Goal: Task Accomplishment & Management: Complete application form

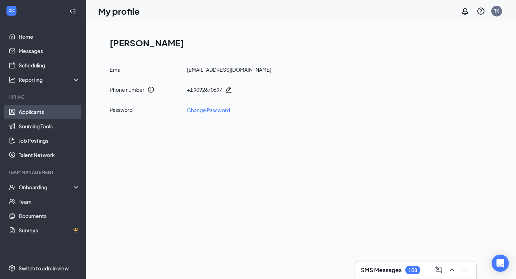
click at [47, 115] on link "Applicants" at bounding box center [49, 112] width 61 height 14
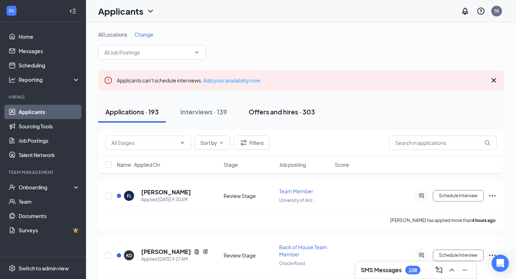
click at [253, 118] on button "Offers and hires · 303" at bounding box center [281, 111] width 81 height 21
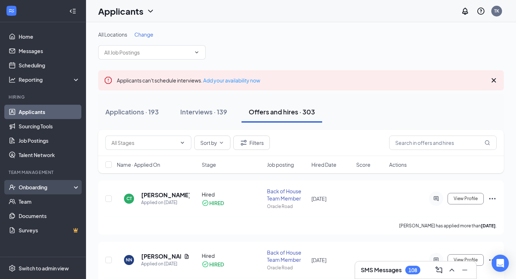
click at [27, 190] on div "Onboarding" at bounding box center [46, 186] width 55 height 7
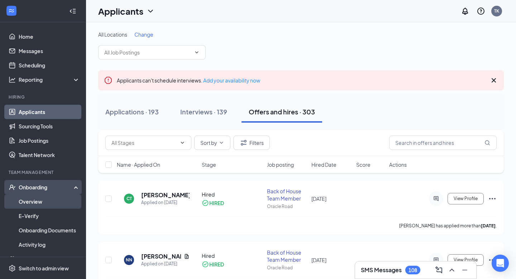
click at [40, 204] on link "Overview" at bounding box center [49, 201] width 61 height 14
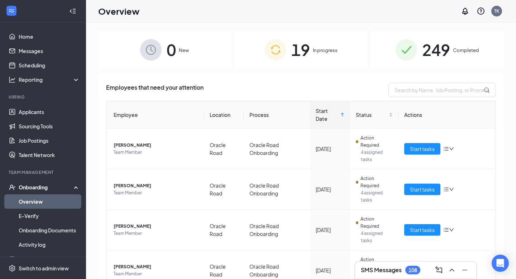
click at [305, 53] on span "19" at bounding box center [300, 49] width 19 height 25
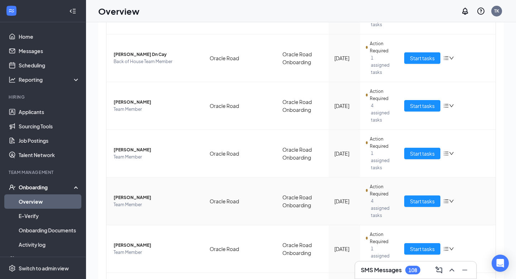
scroll to position [12, 0]
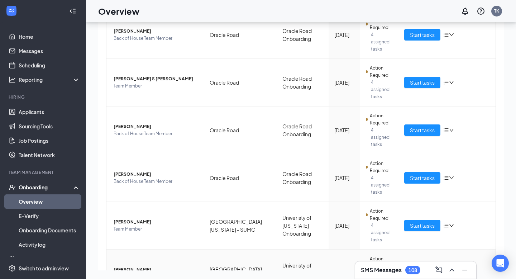
scroll to position [227, 0]
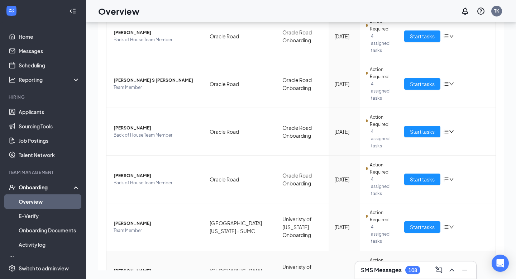
click at [420, 251] on td "Start tasks" at bounding box center [446, 274] width 97 height 47
click at [422, 270] on span "Start tasks" at bounding box center [422, 274] width 25 height 8
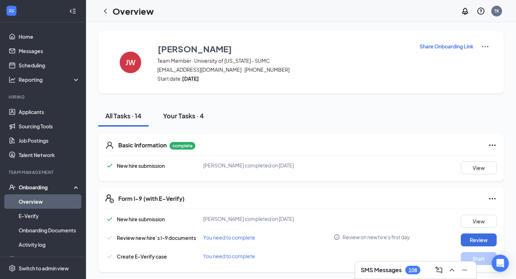
click at [185, 116] on div "Your Tasks · 4" at bounding box center [183, 115] width 41 height 9
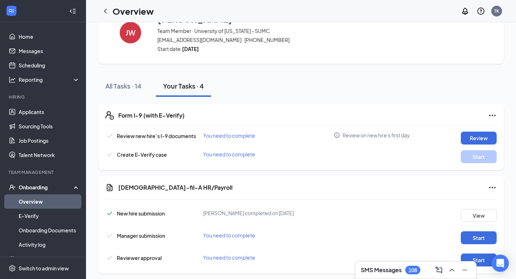
scroll to position [39, 0]
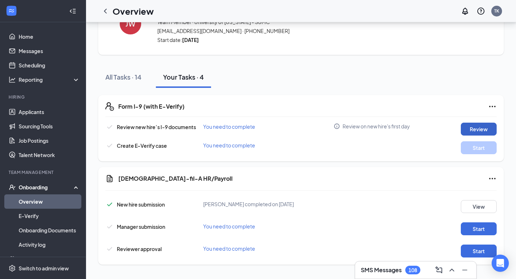
click at [485, 125] on button "Review" at bounding box center [478, 128] width 36 height 13
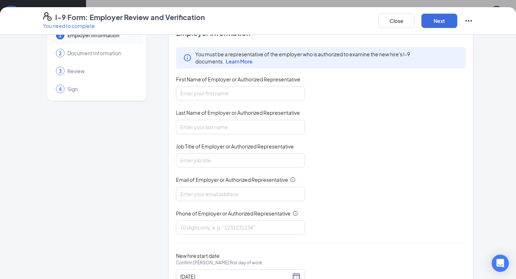
scroll to position [24, 0]
click at [243, 94] on input "First Name of Employer or Authorized Representative" at bounding box center [240, 92] width 129 height 14
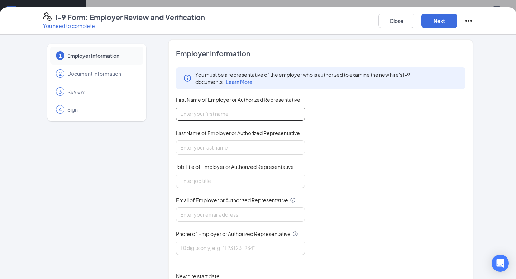
scroll to position [1, 0]
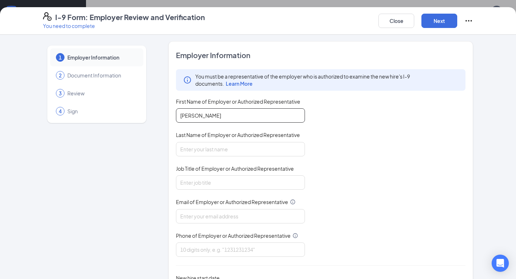
type input "[PERSON_NAME]"
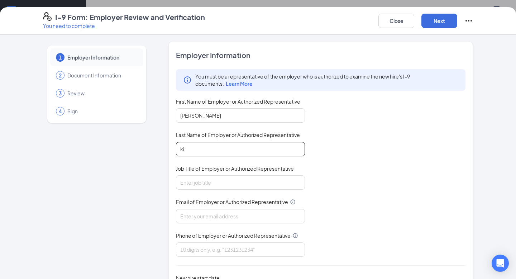
type input "k"
type input "[DEMOGRAPHIC_DATA]"
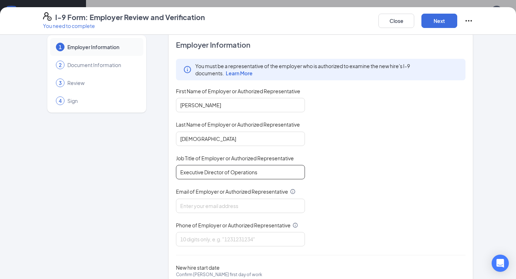
scroll to position [14, 0]
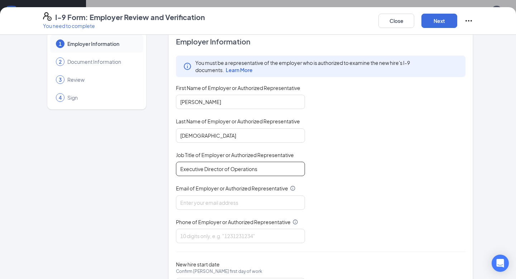
type input "Executive Director of Operations"
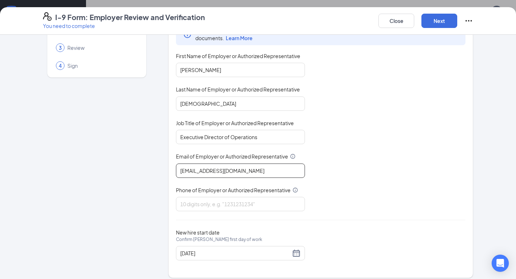
scroll to position [52, 0]
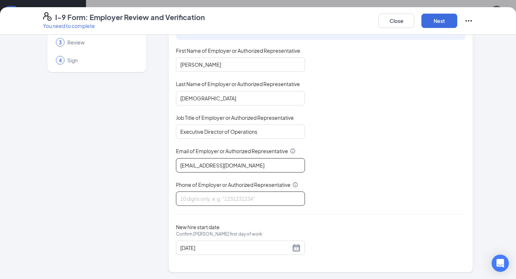
type input "[EMAIL_ADDRESS][DOMAIN_NAME]"
click at [285, 204] on input "Phone of Employer or Authorized Representative" at bounding box center [240, 198] width 129 height 14
type input "9092670697"
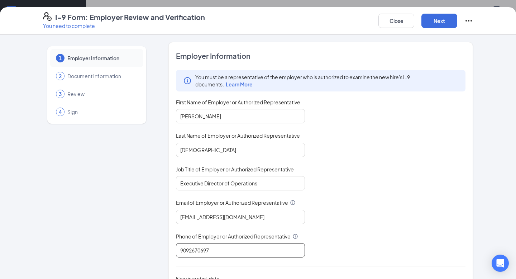
scroll to position [0, 0]
click at [433, 24] on button "Next" at bounding box center [439, 21] width 36 height 14
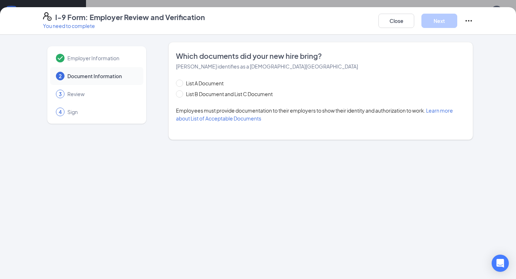
click at [230, 121] on span "Learn more about List of Acceptable Documents" at bounding box center [314, 114] width 277 height 14
click at [205, 96] on span "List B Document and List C Document" at bounding box center [229, 94] width 92 height 8
click at [181, 95] on input "List B Document and List C Document" at bounding box center [178, 92] width 5 height 5
radio input "true"
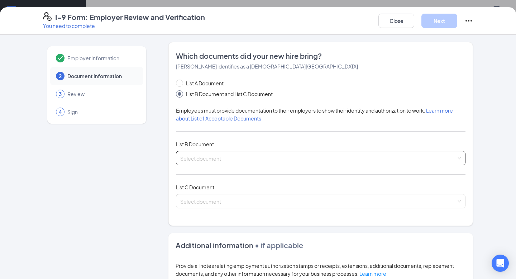
click at [195, 155] on input "search" at bounding box center [318, 156] width 276 height 11
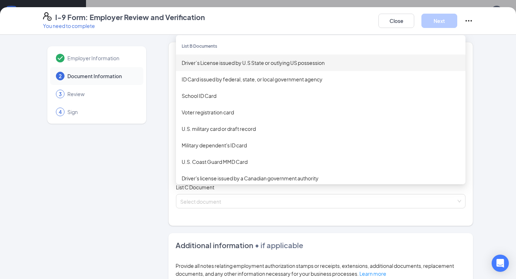
click at [230, 63] on div "Driver’s License issued by U.S State or outlying US possession" at bounding box center [321, 63] width 278 height 8
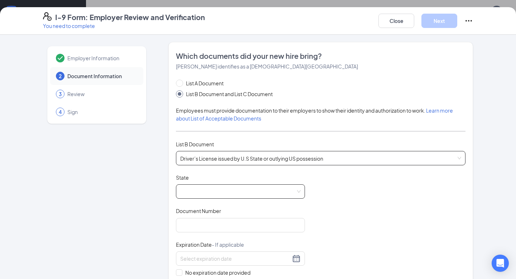
click at [261, 188] on span at bounding box center [240, 191] width 120 height 14
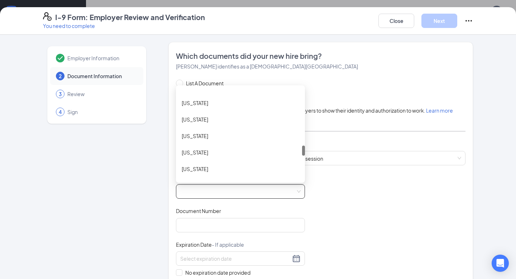
scroll to position [524, 0]
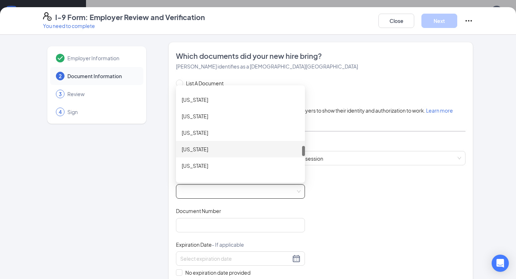
click at [231, 149] on div "[US_STATE]" at bounding box center [240, 149] width 117 height 8
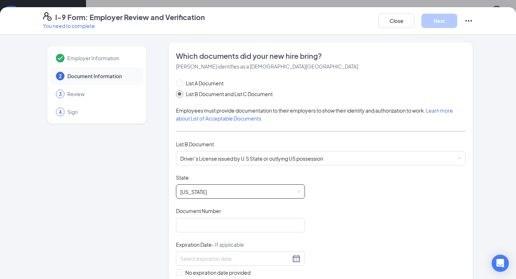
scroll to position [30, 0]
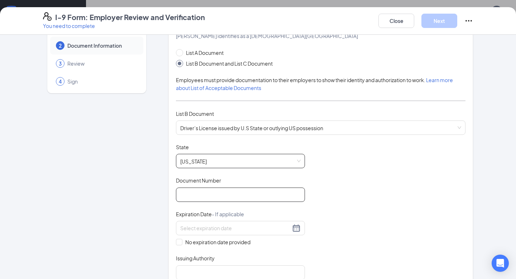
click at [227, 194] on input "Document Number" at bounding box center [240, 194] width 129 height 14
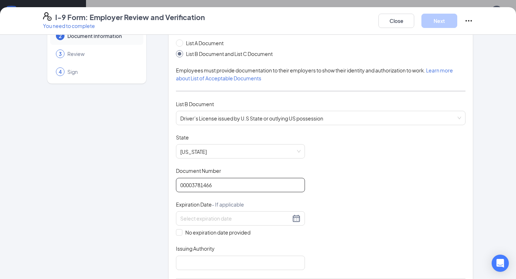
scroll to position [40, 0]
type input "00003781466"
click at [296, 217] on div at bounding box center [240, 217] width 120 height 9
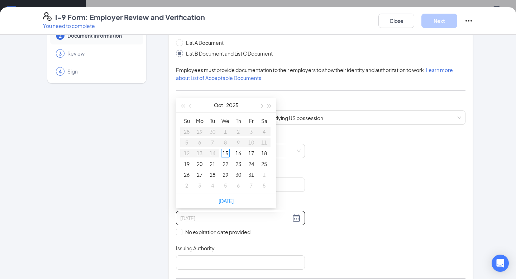
type input "[DATE]"
click at [268, 106] on span "button" at bounding box center [269, 106] width 4 height 4
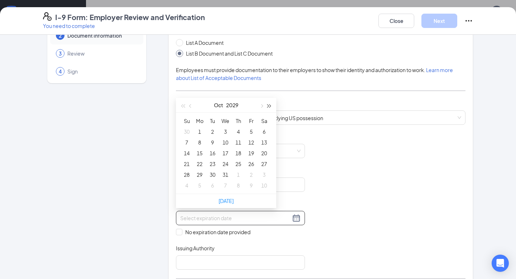
click at [268, 106] on span "button" at bounding box center [269, 106] width 4 height 4
click at [182, 106] on span "button" at bounding box center [183, 106] width 4 height 4
click at [191, 106] on span "button" at bounding box center [191, 106] width 4 height 4
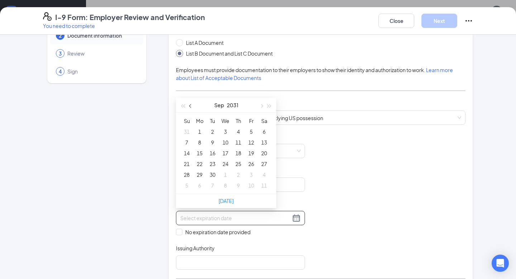
click at [191, 106] on span "button" at bounding box center [191, 106] width 4 height 4
click at [191, 107] on button "button" at bounding box center [191, 105] width 8 height 14
click at [260, 107] on button "button" at bounding box center [261, 105] width 8 height 14
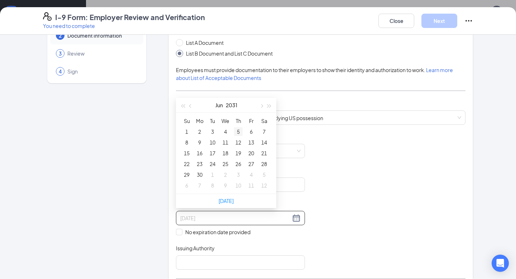
type input "[DATE]"
click at [240, 133] on div "5" at bounding box center [238, 131] width 9 height 9
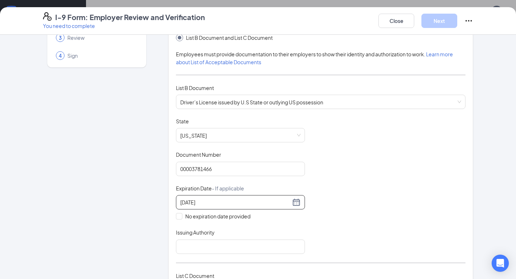
scroll to position [57, 0]
click at [392, 200] on div "Document Title Driver’s License issued by U.S State or outlying US possession S…" at bounding box center [320, 185] width 289 height 136
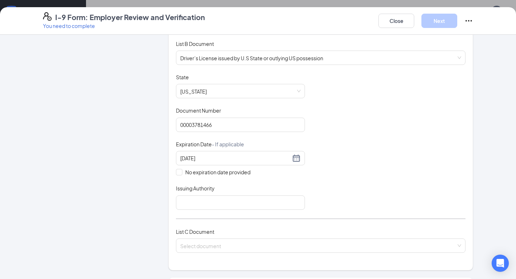
scroll to position [101, 0]
click at [264, 204] on input "Issuing Authority" at bounding box center [240, 201] width 129 height 14
click at [314, 187] on div "Document Title Driver’s License issued by U.S State or outlying US possession S…" at bounding box center [320, 140] width 289 height 136
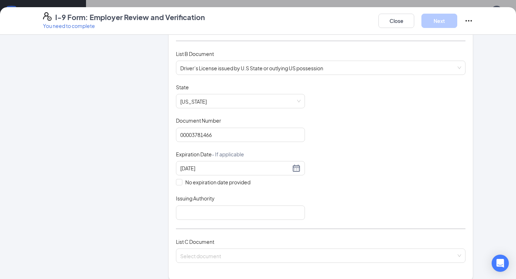
scroll to position [91, 0]
click at [243, 211] on input "Issuing Authority" at bounding box center [240, 212] width 129 height 14
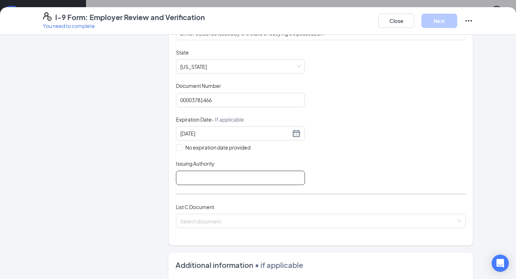
scroll to position [135, 0]
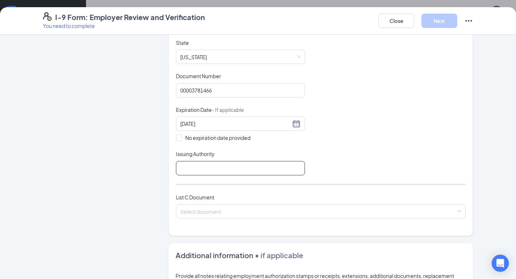
click at [247, 169] on input "Issuing Authority" at bounding box center [240, 168] width 129 height 14
type input "S"
type input "[US_STATE]"
click at [429, 154] on div "Document Title Driver’s License issued by U.S State or outlying US possession S…" at bounding box center [320, 107] width 289 height 136
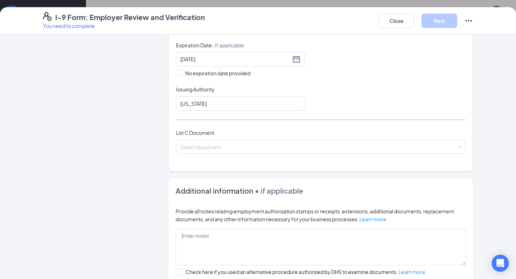
scroll to position [199, 0]
click at [411, 147] on input "search" at bounding box center [318, 144] width 276 height 11
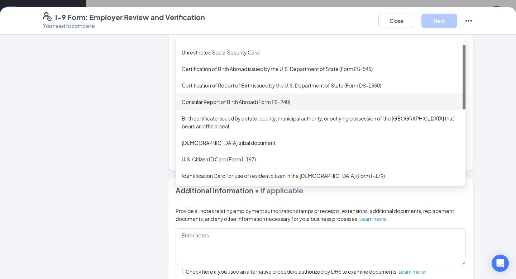
scroll to position [0, 0]
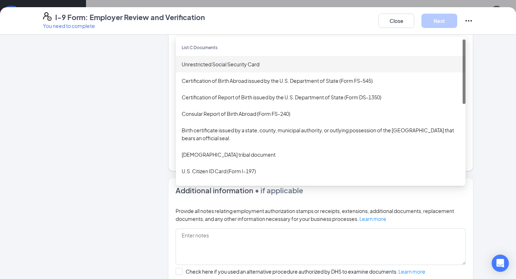
click at [256, 64] on div "Unrestricted Social Security Card" at bounding box center [321, 64] width 278 height 8
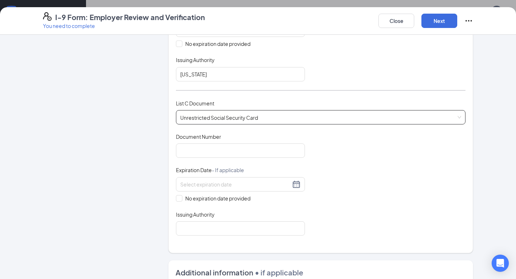
scroll to position [238, 0]
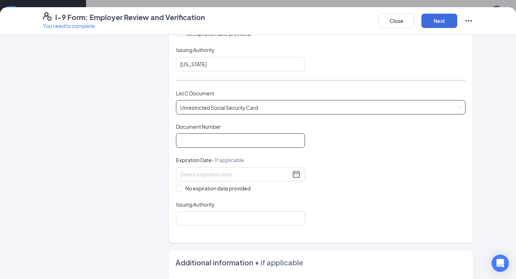
click at [258, 141] on input "Document Number" at bounding box center [240, 140] width 129 height 14
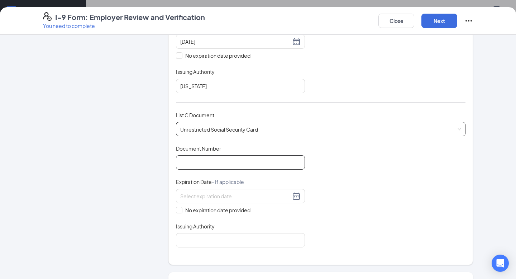
scroll to position [205, 0]
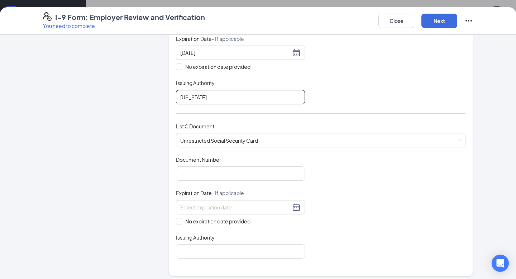
drag, startPoint x: 236, startPoint y: 93, endPoint x: 171, endPoint y: 88, distance: 65.3
click at [171, 88] on div "Which documents did your new hire bring? [PERSON_NAME] identifies as a [DEMOGRA…" at bounding box center [320, 55] width 304 height 439
click at [313, 136] on span "Unrestricted Social Security Card" at bounding box center [320, 140] width 281 height 14
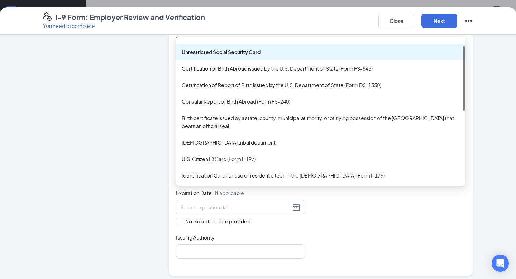
scroll to position [15, 0]
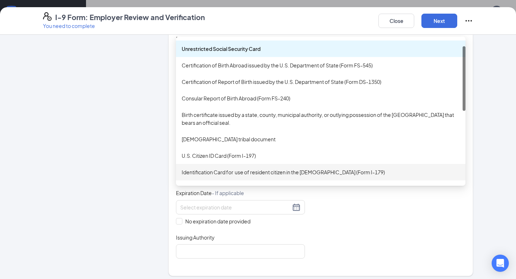
click at [352, 192] on div "Document Title Unrestricted Social Security Card Document Number Expiration Dat…" at bounding box center [320, 207] width 289 height 102
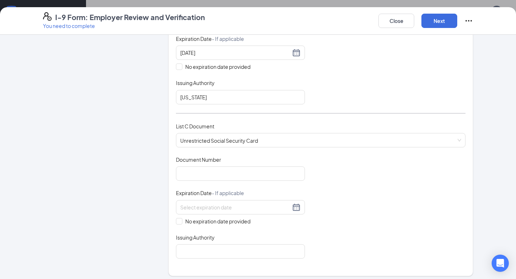
scroll to position [215, 0]
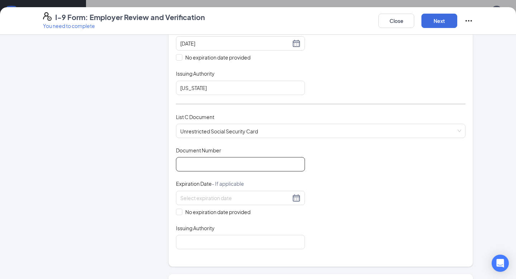
click at [275, 167] on input "Document Number" at bounding box center [240, 164] width 129 height 14
click at [242, 165] on input "Document Number" at bounding box center [240, 164] width 129 height 14
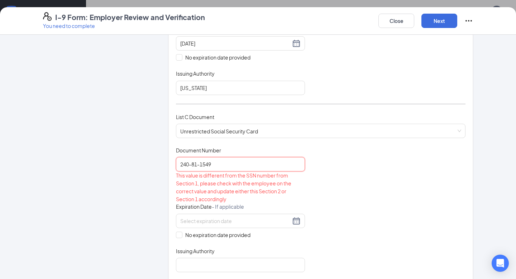
scroll to position [225, 0]
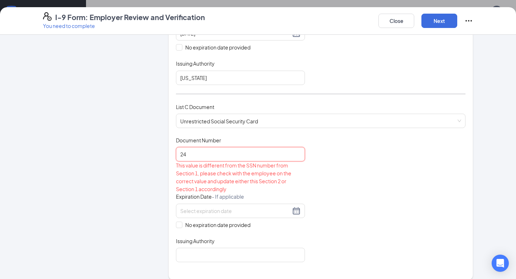
type input "2"
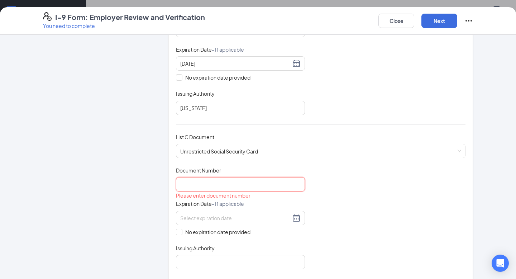
scroll to position [193, 0]
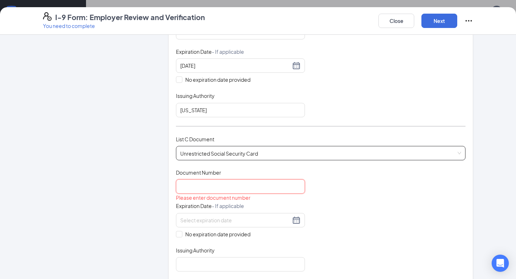
click at [256, 155] on span "Unrestricted Social Security Card" at bounding box center [320, 153] width 281 height 14
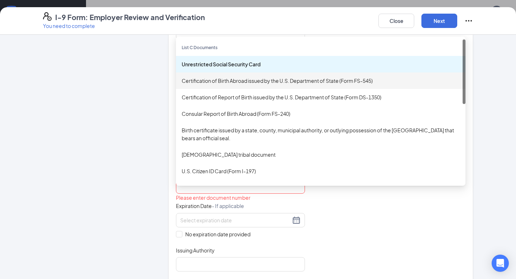
scroll to position [0, 0]
click at [258, 80] on div "Certification of Birth Abroad issued by the U.S. Department of State (Form FS-5…" at bounding box center [321, 81] width 278 height 8
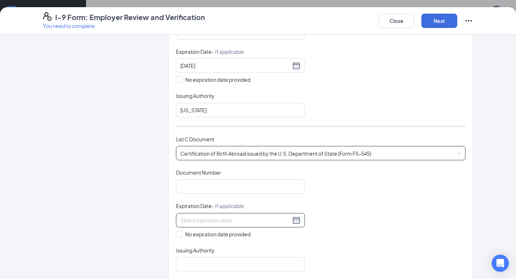
scroll to position [210, 0]
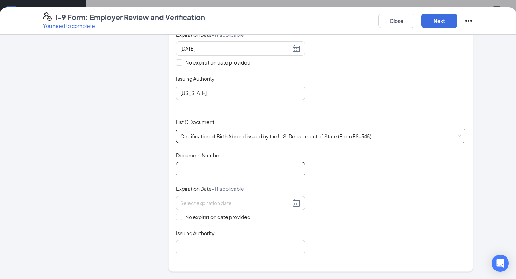
click at [257, 172] on input "Document Number" at bounding box center [240, 169] width 129 height 14
type input "d"
click at [373, 172] on div "Document Title Certification of Birth Abroad issued by the U.S. Department of S…" at bounding box center [320, 202] width 289 height 102
click at [285, 174] on input "D82699975" at bounding box center [240, 169] width 129 height 14
type input "D"
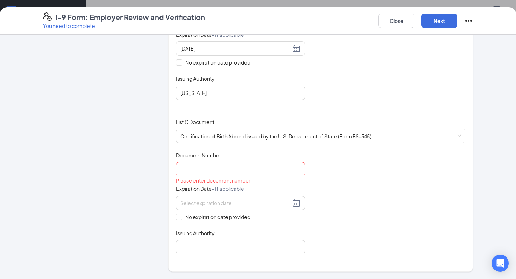
click at [337, 189] on div "Document Title Certification of Birth Abroad issued by the U.S. Department of S…" at bounding box center [320, 202] width 289 height 102
click at [267, 170] on input "Document Number" at bounding box center [240, 169] width 129 height 14
click at [268, 134] on div "Certification of Birth Abroad issued by the U.S. Department of State (Form FS-5…" at bounding box center [320, 136] width 289 height 14
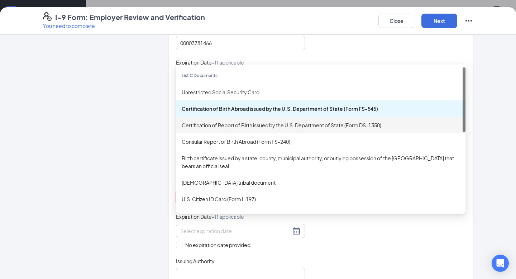
scroll to position [182, 0]
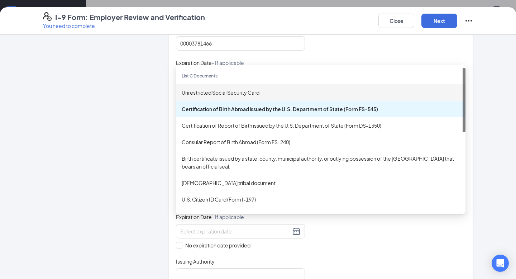
click at [239, 94] on div "Unrestricted Social Security Card" at bounding box center [321, 92] width 278 height 8
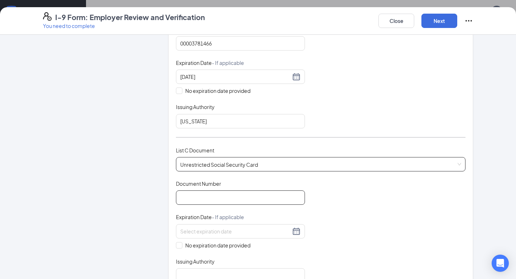
click at [272, 194] on input "Document Number" at bounding box center [240, 197] width 129 height 14
type input "4"
type input "240811549"
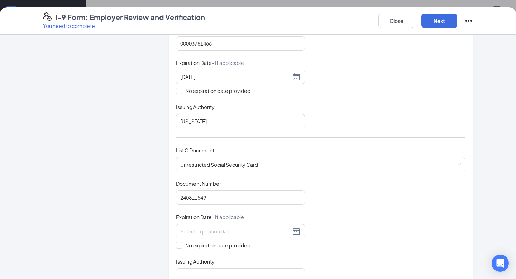
click at [391, 180] on div "Document Title Unrestricted Social Security Card Document Number 240811549 Expi…" at bounding box center [320, 231] width 289 height 102
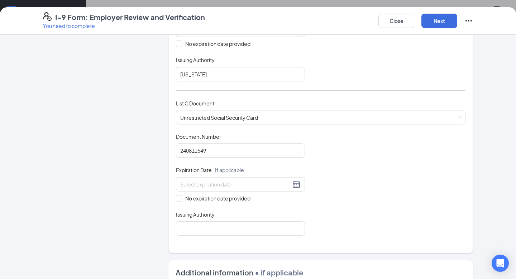
click at [175, 199] on div "Which documents did your new hire bring? [PERSON_NAME] identifies as a [DEMOGRA…" at bounding box center [320, 32] width 304 height 439
click at [181, 196] on span at bounding box center [179, 198] width 6 height 6
click at [181, 196] on input "No expiration date provided" at bounding box center [178, 197] width 5 height 5
checkbox input "true"
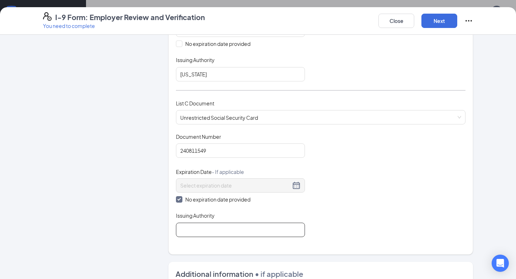
click at [200, 224] on input "Issuing Authority" at bounding box center [240, 229] width 129 height 14
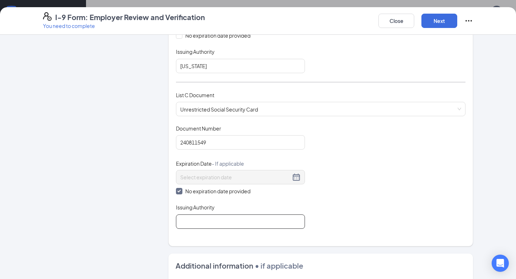
scroll to position [239, 0]
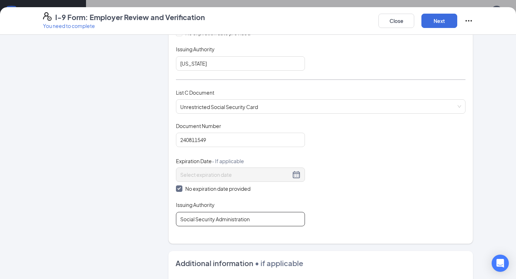
type input "Social Security Administration"
click at [339, 187] on div "Document Title Unrestricted Social Security Card Document Number 240811549 Expi…" at bounding box center [320, 174] width 289 height 104
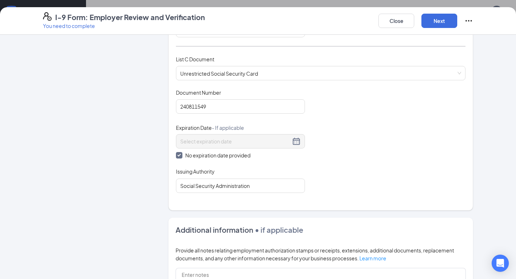
scroll to position [391, 0]
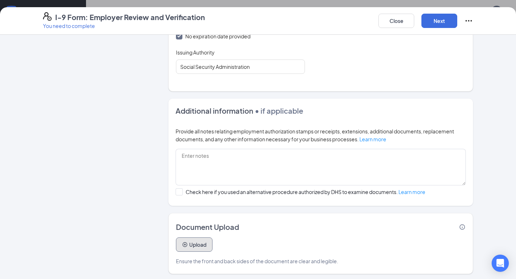
click at [205, 244] on button "Upload" at bounding box center [194, 244] width 37 height 14
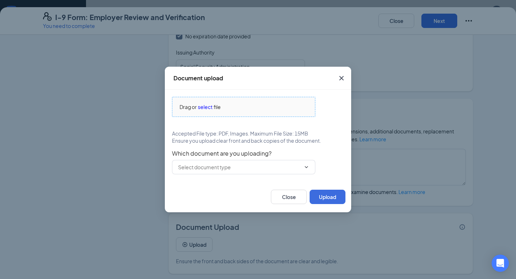
click at [210, 105] on span "select" at bounding box center [205, 107] width 15 height 8
click at [298, 167] on input "text" at bounding box center [239, 167] width 122 height 8
click at [313, 146] on div "Drag or select file Accepted File type: PDF, Images. Maximum File Size: 15MB En…" at bounding box center [258, 135] width 172 height 77
click at [207, 107] on span "select" at bounding box center [205, 107] width 15 height 8
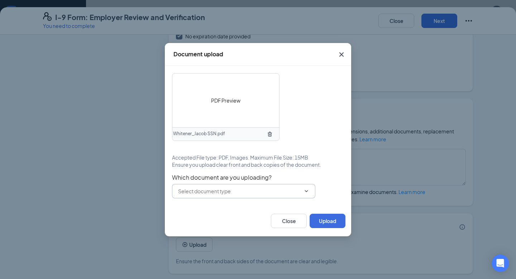
click at [246, 193] on input "text" at bounding box center [239, 191] width 122 height 8
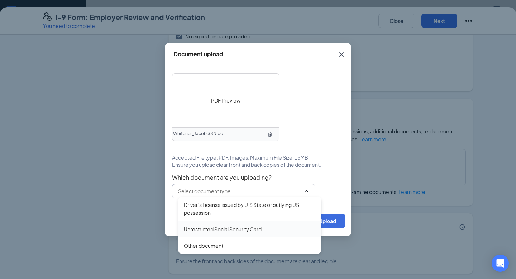
click at [239, 229] on div "Unrestricted Social Security Card" at bounding box center [223, 229] width 78 height 8
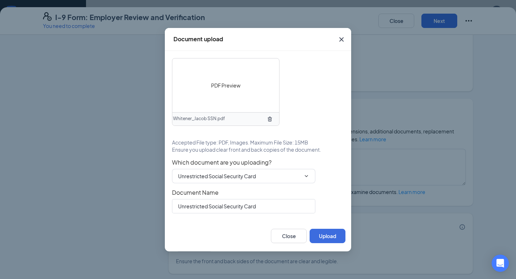
scroll to position [39, 0]
click at [326, 234] on button "Upload" at bounding box center [327, 235] width 36 height 14
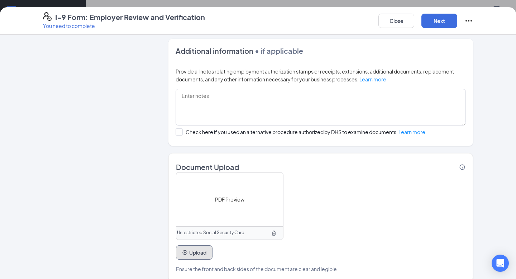
scroll to position [459, 0]
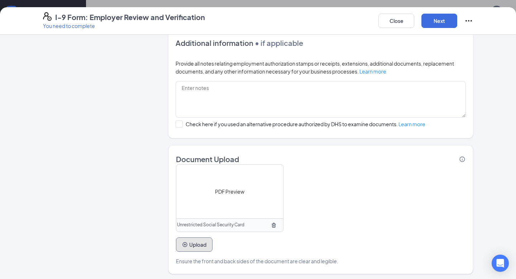
click at [197, 246] on button "Upload" at bounding box center [194, 244] width 37 height 14
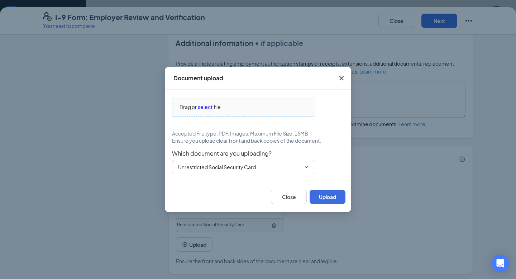
click at [208, 106] on span "select" at bounding box center [205, 107] width 15 height 8
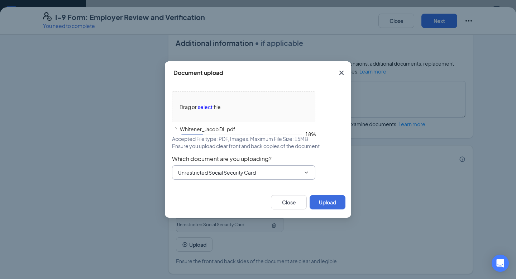
click at [247, 176] on input "Unrestricted Social Security Card" at bounding box center [239, 172] width 122 height 8
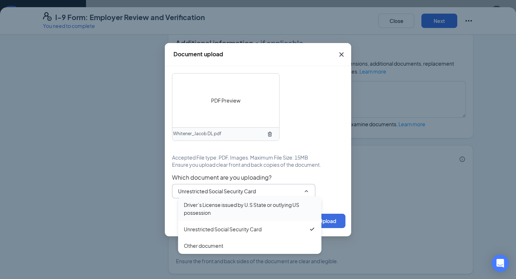
click at [241, 204] on div "Driver’s License issued by U.S State or outlying US possession" at bounding box center [250, 208] width 132 height 16
type input "Driver’s License issued by U.S State or outlying US possession"
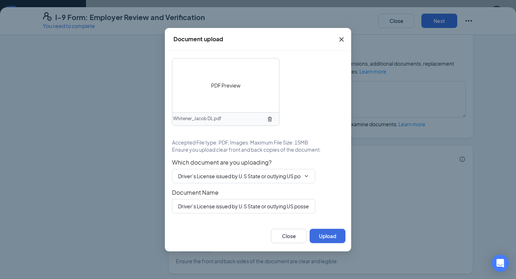
click at [327, 165] on span "Which document are you uploading?" at bounding box center [258, 162] width 172 height 7
click at [321, 236] on button "Upload" at bounding box center [327, 235] width 36 height 14
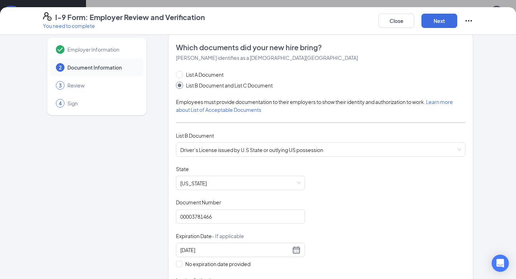
scroll to position [0, 0]
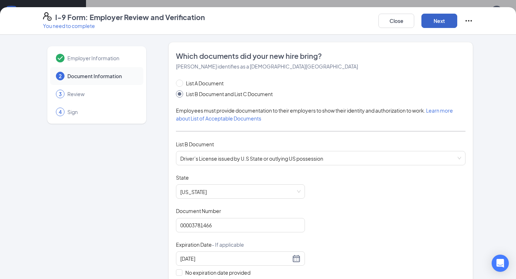
click at [432, 21] on button "Next" at bounding box center [439, 21] width 36 height 14
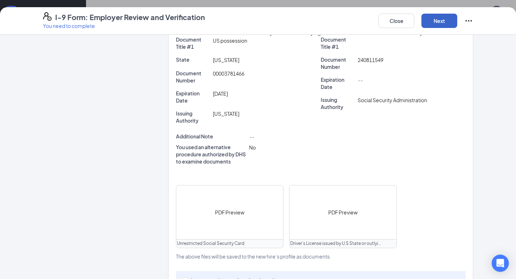
scroll to position [242, 0]
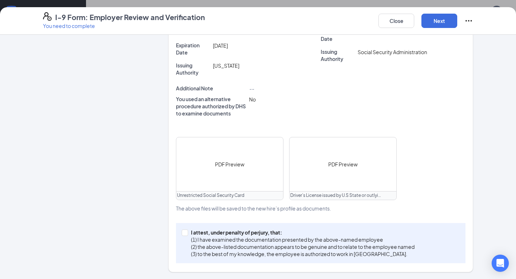
click at [229, 164] on span "PDF Preview" at bounding box center [229, 164] width 29 height 8
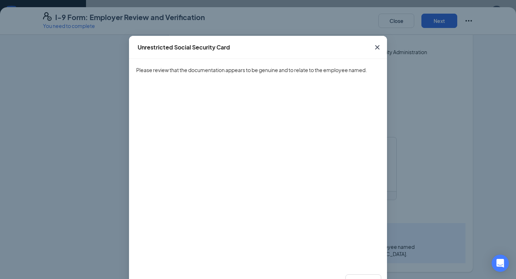
click at [375, 48] on icon "Cross" at bounding box center [377, 47] width 9 height 9
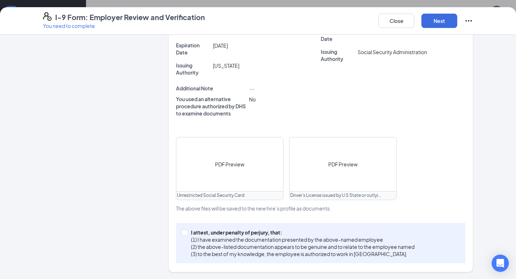
click at [335, 166] on span "PDF Preview" at bounding box center [342, 164] width 29 height 8
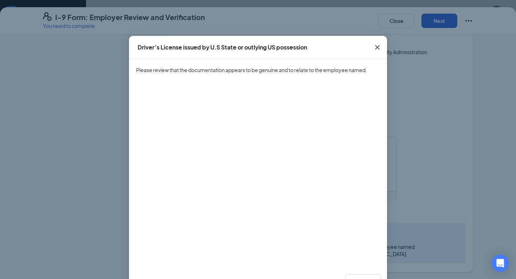
click at [376, 48] on icon "Cross" at bounding box center [377, 47] width 4 height 4
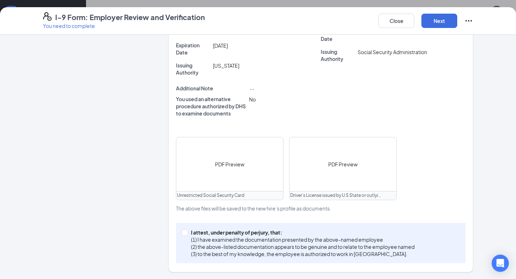
click at [180, 234] on div "I attest, under penalty of [PERSON_NAME], that: (1) I have examined the documen…" at bounding box center [320, 243] width 289 height 40
click at [183, 232] on input "I attest, under penalty of [PERSON_NAME], that: (1) I have examined the documen…" at bounding box center [184, 231] width 5 height 5
checkbox input "true"
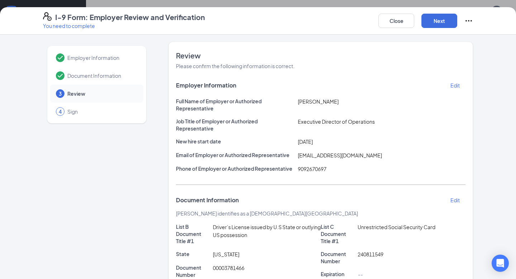
scroll to position [0, 0]
click at [445, 26] on button "Next" at bounding box center [439, 21] width 36 height 14
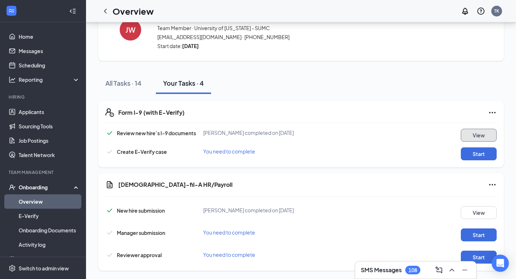
scroll to position [38, 0]
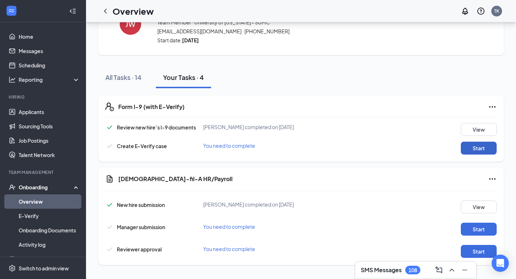
click at [472, 153] on button "Start" at bounding box center [478, 147] width 36 height 13
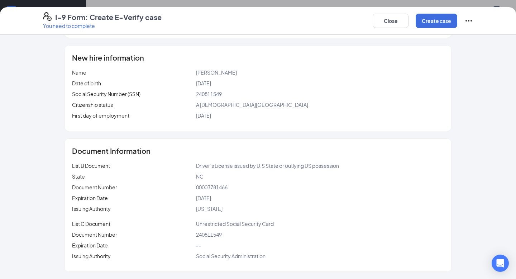
scroll to position [0, 0]
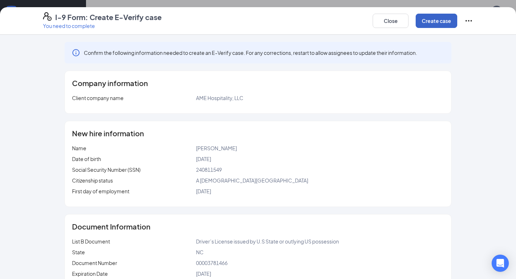
click at [422, 25] on button "Create case" at bounding box center [436, 21] width 42 height 14
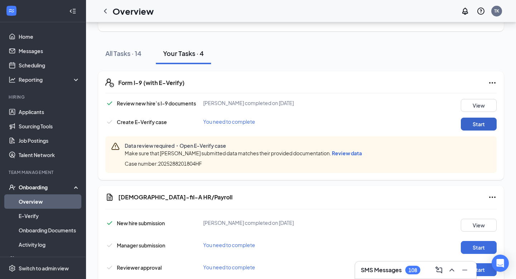
scroll to position [68, 0]
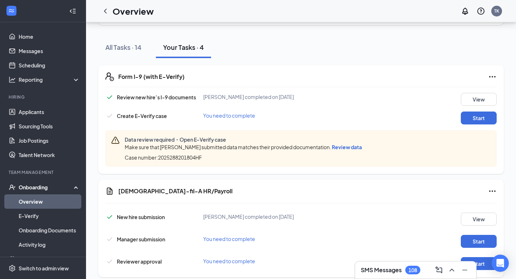
click at [337, 147] on span "Review data" at bounding box center [346, 147] width 30 height 6
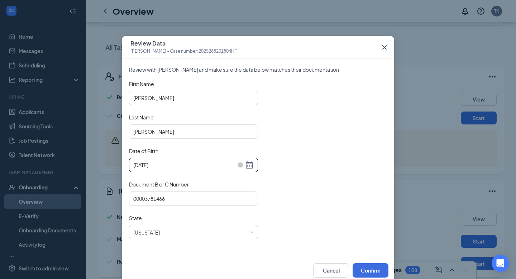
click at [250, 165] on div "[DATE]" at bounding box center [193, 164] width 120 height 9
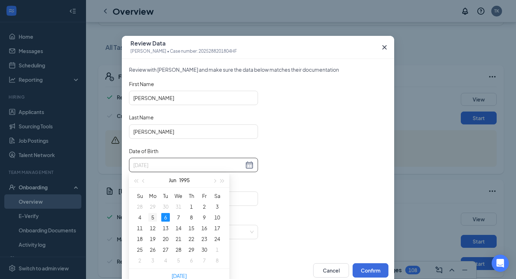
type input "[DATE]"
click at [154, 217] on div "5" at bounding box center [152, 217] width 9 height 9
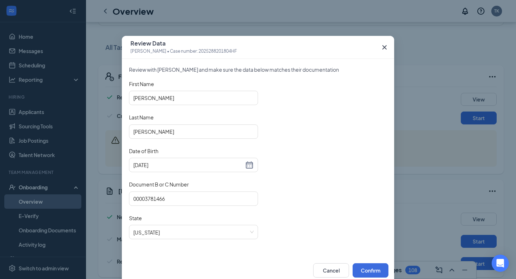
click at [345, 138] on div "First Name [PERSON_NAME] Last Name [PERSON_NAME] Date of Birth [DEMOGRAPHIC_DAT…" at bounding box center [258, 163] width 258 height 167
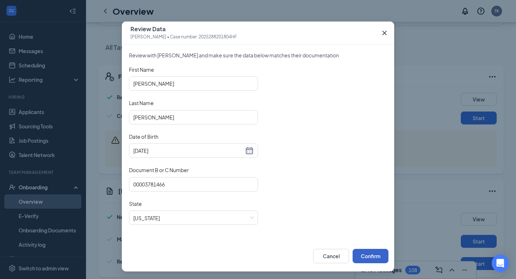
click at [377, 258] on button "Confirm" at bounding box center [370, 255] width 36 height 14
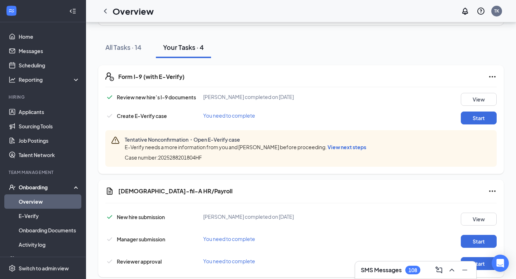
click at [338, 146] on span "View next steps" at bounding box center [346, 147] width 39 height 6
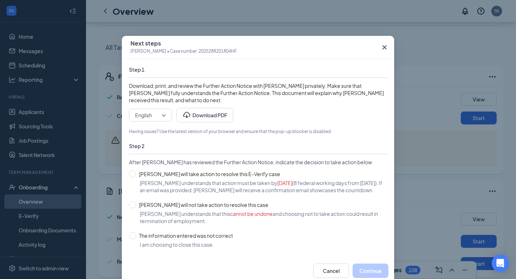
scroll to position [23, 0]
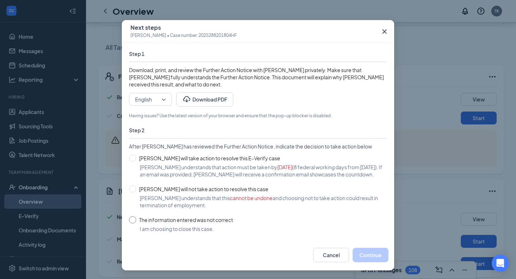
click at [139, 218] on span "The information entered was not correct" at bounding box center [186, 220] width 100 height 8
click at [136, 218] on input "The information entered was not correct" at bounding box center [132, 219] width 7 height 7
radio input "true"
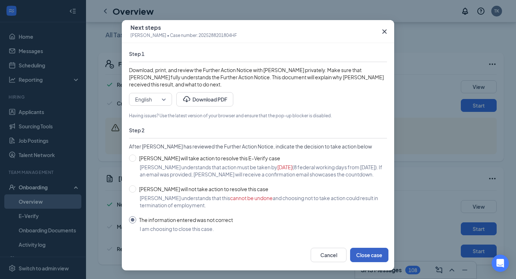
click at [371, 256] on button "Close case" at bounding box center [369, 254] width 38 height 14
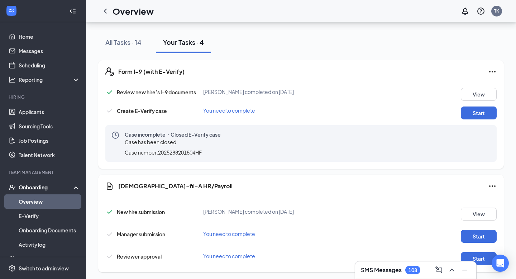
scroll to position [74, 0]
click at [468, 111] on button "Start" at bounding box center [478, 112] width 36 height 13
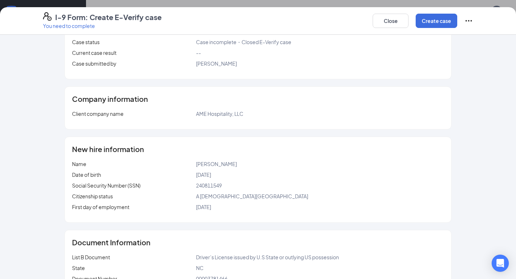
scroll to position [0, 0]
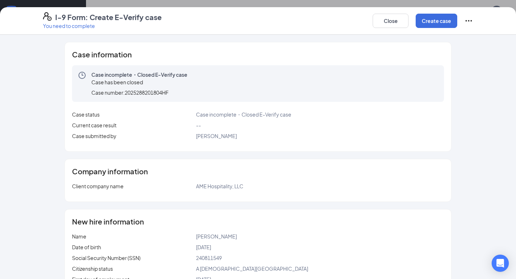
click at [467, 22] on icon "Ellipses" at bounding box center [468, 20] width 9 height 9
click at [475, 67] on div "Case information Case incomplete・Closed E-Verify case Case has been closed Case…" at bounding box center [258, 238] width 458 height 393
click at [384, 16] on button "Close" at bounding box center [390, 21] width 36 height 14
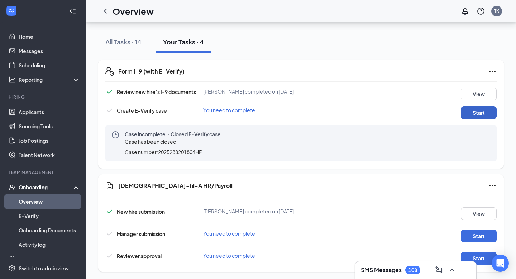
scroll to position [81, 0]
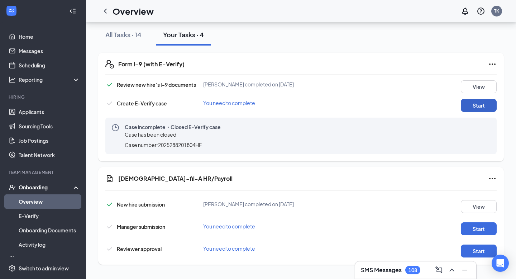
click at [468, 107] on button "Start" at bounding box center [478, 105] width 36 height 13
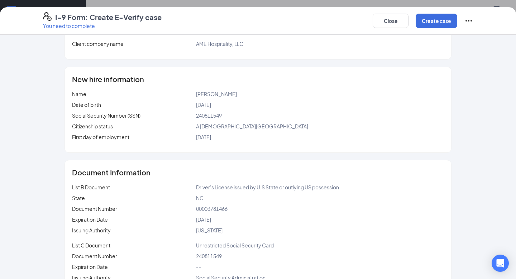
scroll to position [164, 0]
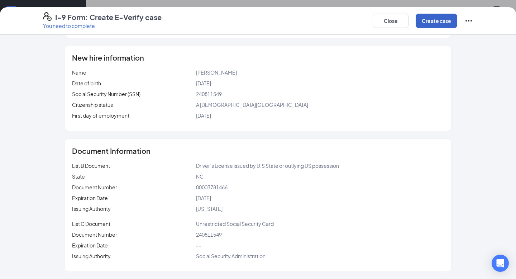
click at [432, 24] on button "Create case" at bounding box center [436, 21] width 42 height 14
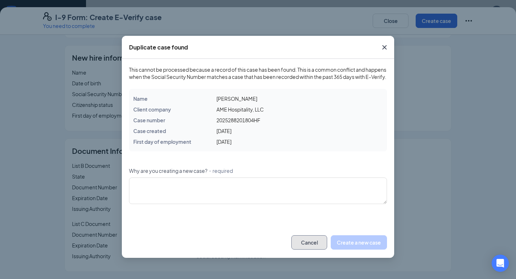
click at [305, 249] on button "Cancel" at bounding box center [309, 242] width 36 height 14
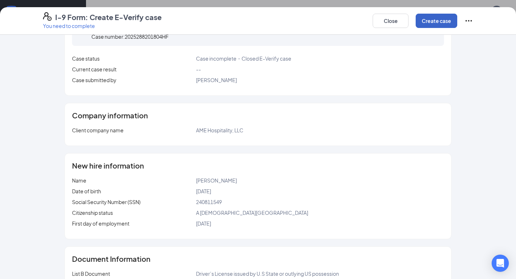
scroll to position [0, 0]
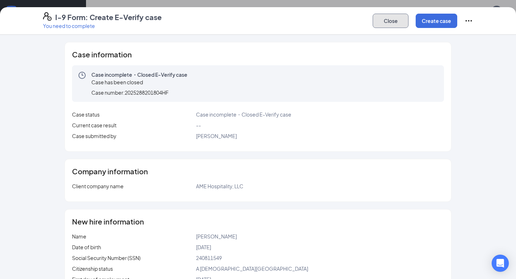
click at [404, 22] on button "Close" at bounding box center [390, 21] width 36 height 14
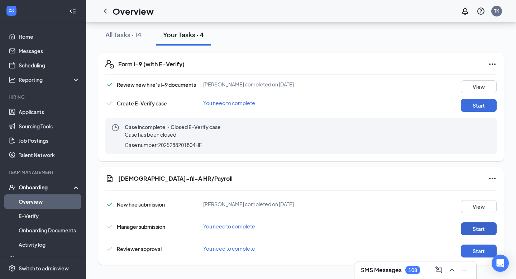
click at [465, 230] on button "Start" at bounding box center [478, 228] width 36 height 13
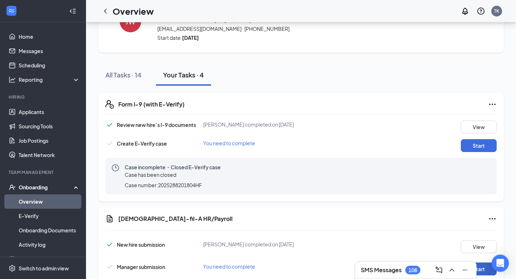
scroll to position [25, 0]
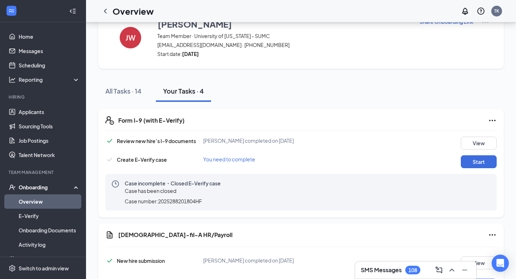
click at [240, 159] on span "You need to complete" at bounding box center [229, 159] width 52 height 6
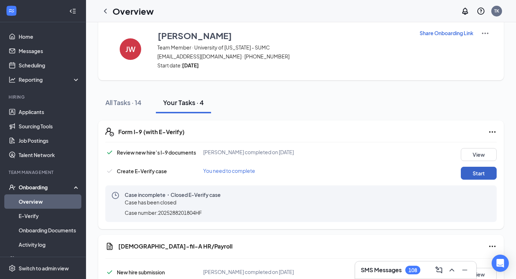
click at [469, 172] on button "Start" at bounding box center [478, 172] width 36 height 13
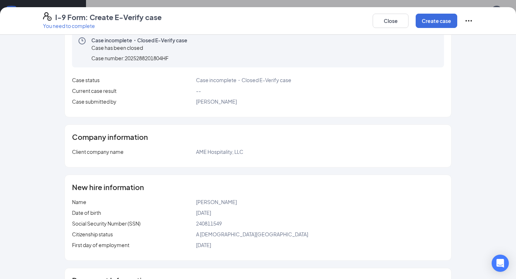
scroll to position [0, 0]
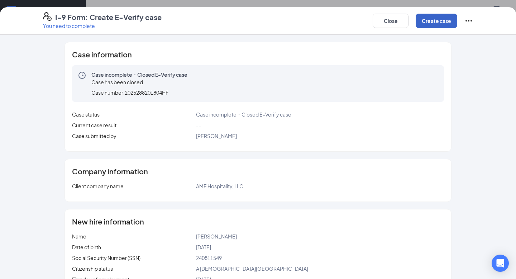
click at [432, 17] on button "Create case" at bounding box center [436, 21] width 42 height 14
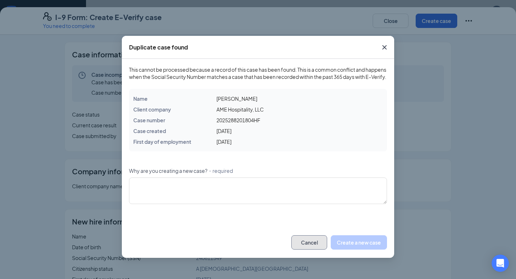
click at [315, 244] on button "Cancel" at bounding box center [309, 242] width 36 height 14
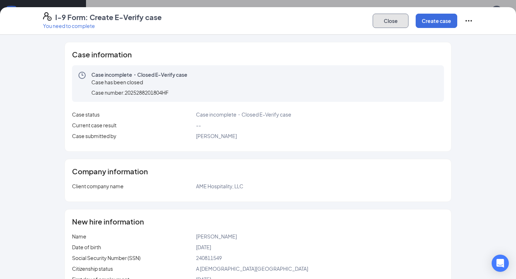
click at [392, 25] on button "Close" at bounding box center [390, 21] width 36 height 14
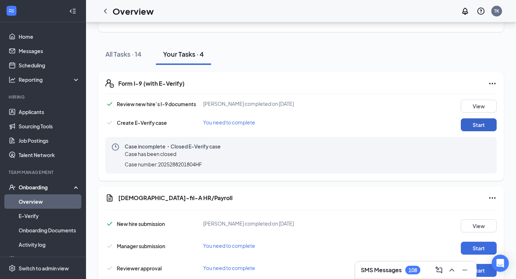
scroll to position [81, 0]
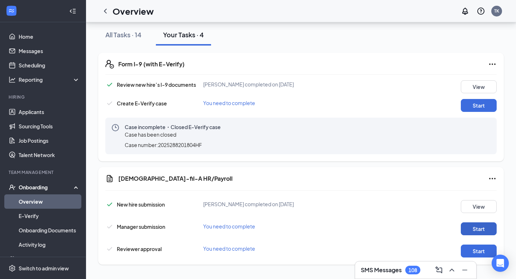
click at [473, 224] on button "Start" at bounding box center [478, 228] width 36 height 13
click at [118, 36] on div "All Tasks · 14" at bounding box center [123, 34] width 36 height 9
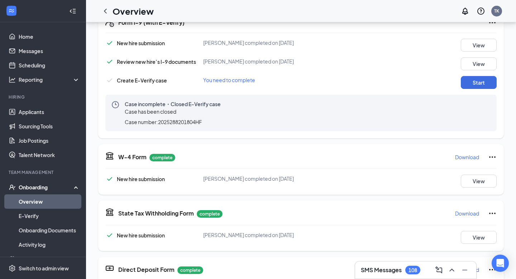
scroll to position [0, 0]
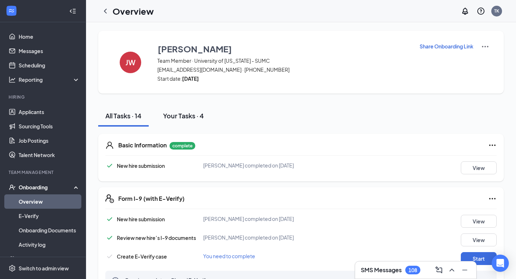
click at [183, 117] on div "Your Tasks · 4" at bounding box center [183, 115] width 41 height 9
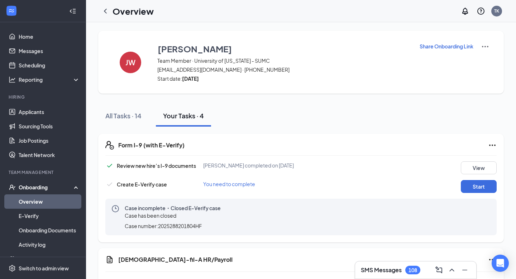
scroll to position [81, 0]
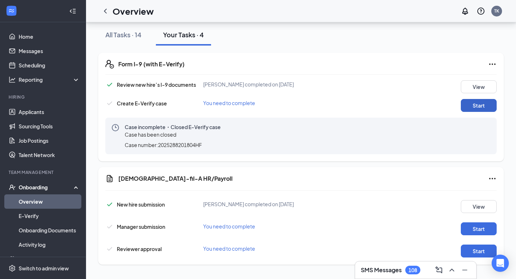
click at [464, 106] on button "Start" at bounding box center [478, 105] width 36 height 13
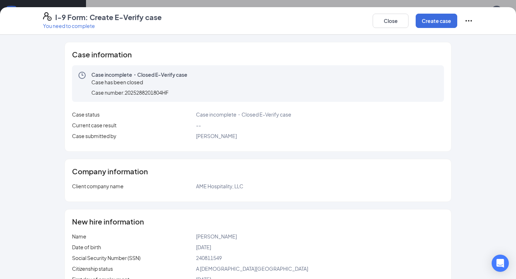
scroll to position [0, 0]
click at [397, 28] on div "Close Create case" at bounding box center [422, 20] width 100 height 17
click at [398, 20] on button "Close" at bounding box center [390, 21] width 36 height 14
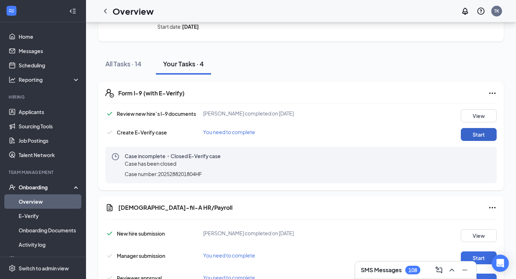
scroll to position [81, 0]
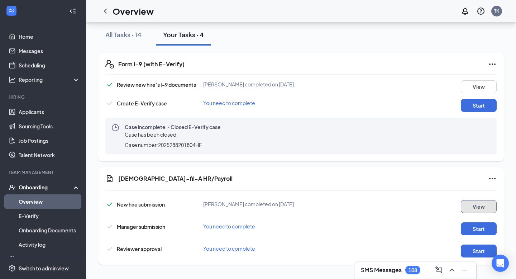
click at [475, 200] on button "View" at bounding box center [478, 206] width 36 height 13
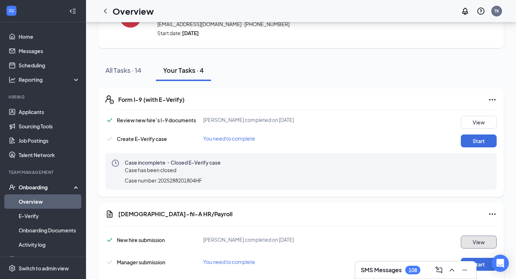
scroll to position [45, 0]
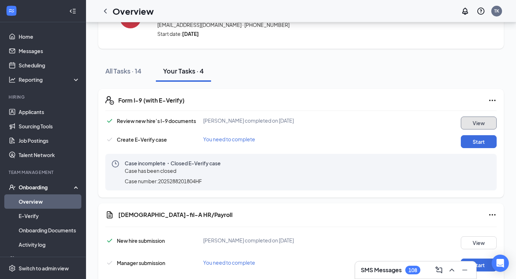
click at [467, 117] on button "View" at bounding box center [478, 122] width 36 height 13
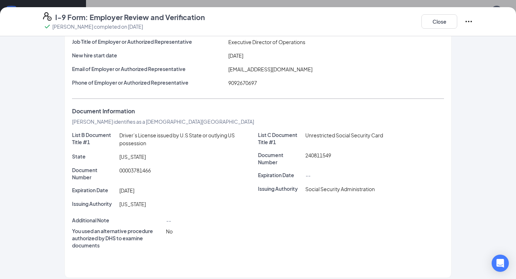
scroll to position [56, 0]
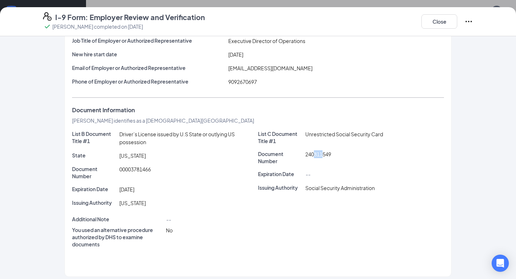
drag, startPoint x: 314, startPoint y: 155, endPoint x: 323, endPoint y: 157, distance: 8.4
click at [323, 157] on div "240811549" at bounding box center [374, 157] width 141 height 14
click at [372, 61] on div "Full Name of Employer or Authorized Representative [PERSON_NAME] Job Title of E…" at bounding box center [258, 55] width 372 height 65
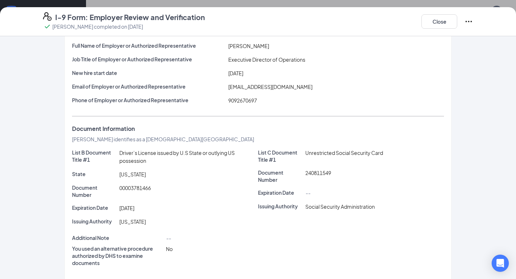
scroll to position [0, 0]
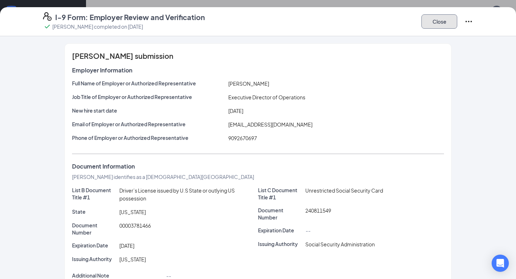
click at [455, 18] on button "Close" at bounding box center [439, 21] width 36 height 14
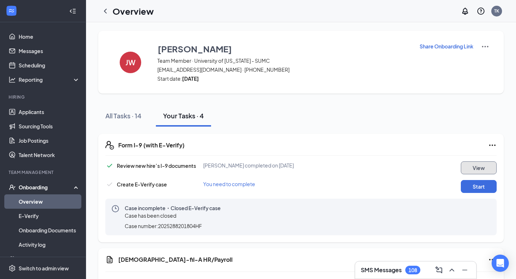
click at [469, 170] on button "View" at bounding box center [478, 167] width 36 height 13
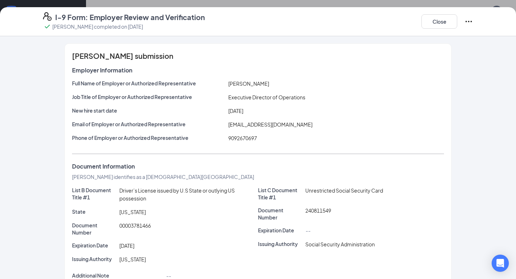
click at [469, 20] on icon "Ellipses" at bounding box center [468, 21] width 9 height 9
click at [451, 27] on div "Mark as complete" at bounding box center [442, 36] width 62 height 18
click at [448, 22] on button "Close" at bounding box center [439, 21] width 36 height 14
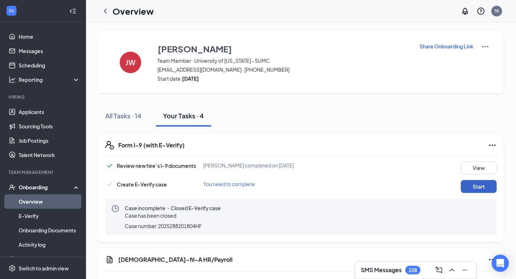
click at [464, 186] on button "Start" at bounding box center [478, 186] width 36 height 13
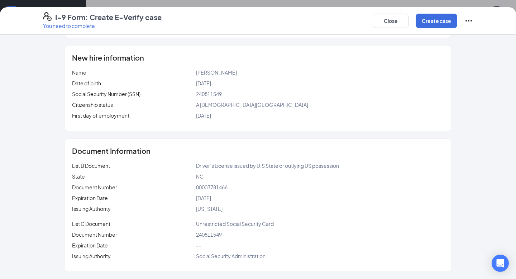
scroll to position [30, 0]
click at [471, 20] on icon "Ellipses" at bounding box center [468, 20] width 6 height 1
click at [407, 21] on button "Close" at bounding box center [390, 21] width 36 height 14
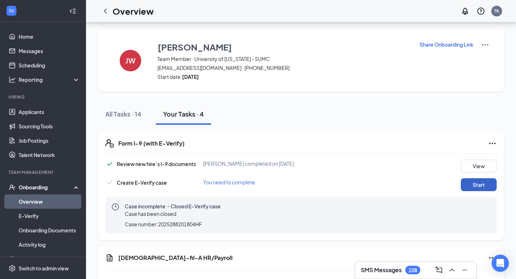
scroll to position [0, 0]
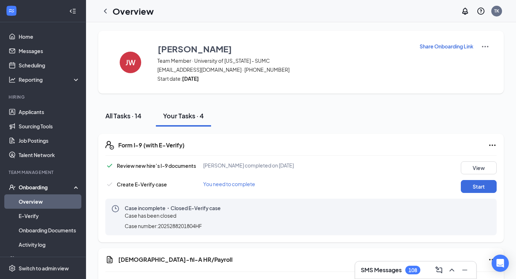
click at [134, 115] on div "All Tasks · 14" at bounding box center [123, 115] width 36 height 9
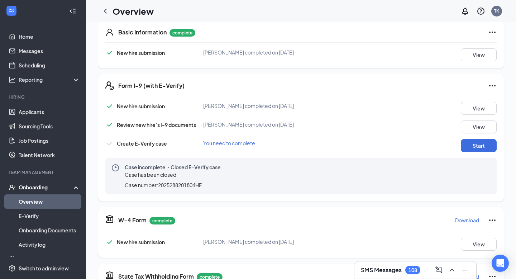
scroll to position [113, 0]
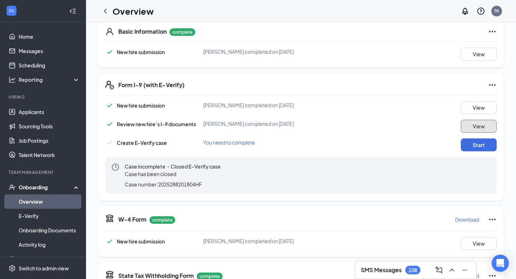
click at [468, 125] on button "View" at bounding box center [478, 126] width 36 height 13
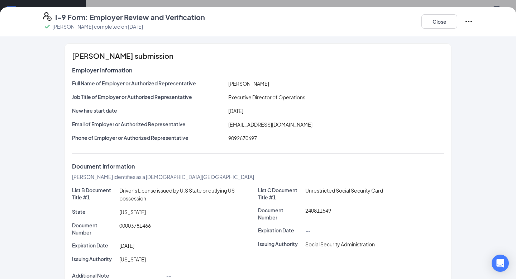
click at [314, 165] on div "Document Information" at bounding box center [258, 166] width 372 height 7
click at [461, 24] on div "Close" at bounding box center [447, 21] width 52 height 19
click at [469, 22] on icon "Ellipses" at bounding box center [468, 21] width 9 height 9
click at [371, 87] on div "Full Name of Employer or Authorized Representative [PERSON_NAME]" at bounding box center [258, 84] width 372 height 11
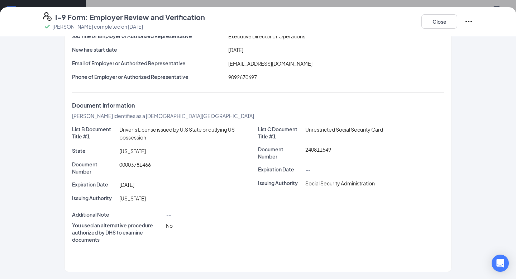
scroll to position [0, 0]
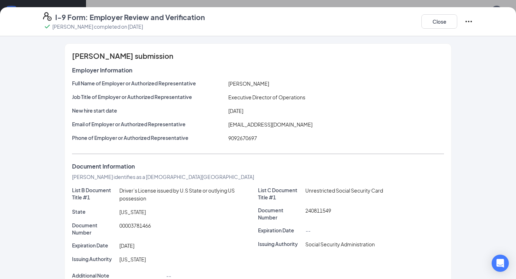
click at [468, 21] on icon "Ellipses" at bounding box center [468, 21] width 6 height 1
click at [419, 23] on div "I-9 Form: Employer Review and Verification [PERSON_NAME] completed on [DATE] Cl…" at bounding box center [258, 21] width 458 height 19
click at [422, 23] on button "Close" at bounding box center [439, 21] width 36 height 14
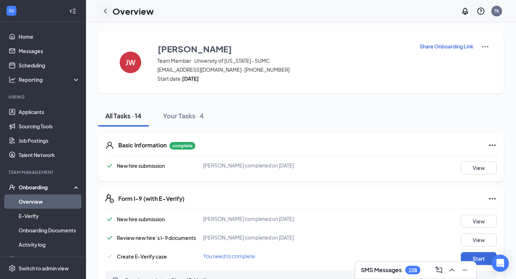
click at [108, 13] on icon "ChevronLeft" at bounding box center [105, 11] width 9 height 9
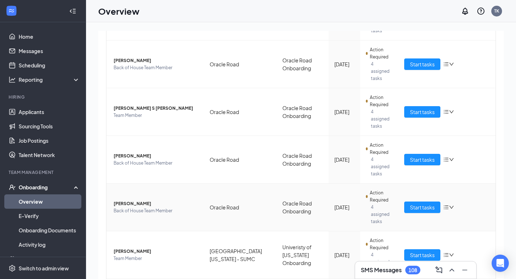
scroll to position [239, 0]
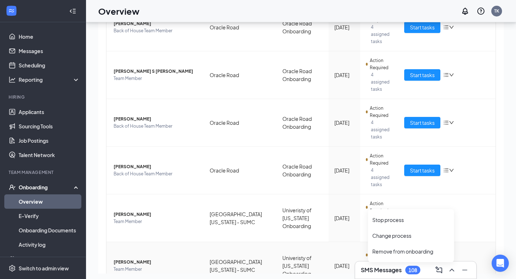
scroll to position [32, 0]
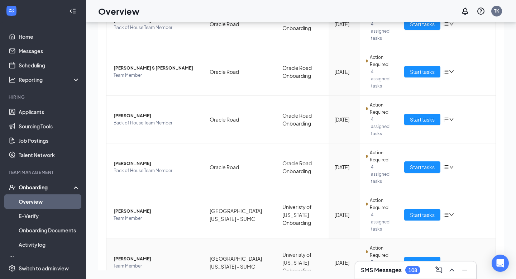
click at [459, 238] on td "Start tasks" at bounding box center [446, 261] width 97 height 47
click at [431, 258] on span "Start tasks" at bounding box center [422, 262] width 25 height 8
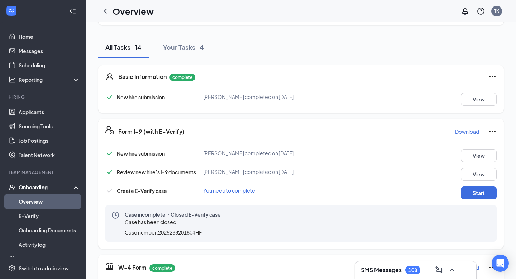
scroll to position [69, 0]
click at [490, 134] on icon "Ellipses" at bounding box center [492, 130] width 9 height 9
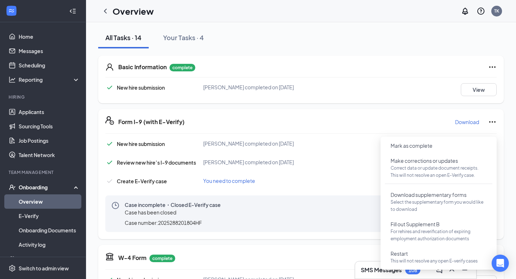
scroll to position [76, 0]
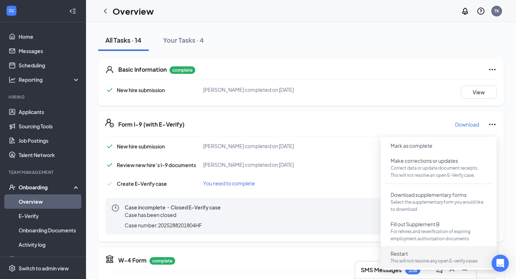
click at [395, 256] on span "Restart" at bounding box center [398, 253] width 17 height 7
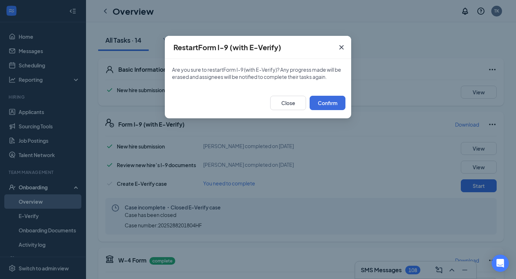
click at [343, 46] on icon "Cross" at bounding box center [341, 47] width 9 height 9
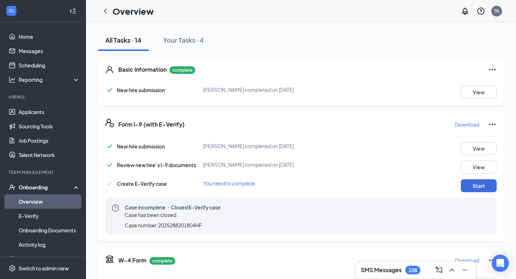
click at [111, 165] on icon "Checkmark" at bounding box center [109, 164] width 9 height 9
click at [465, 168] on button "View" at bounding box center [478, 166] width 36 height 13
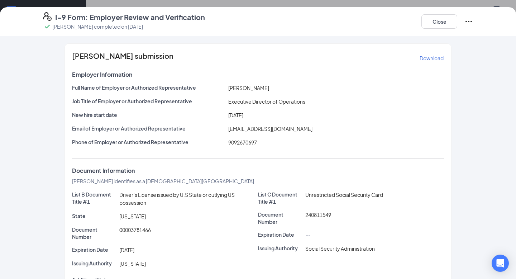
click at [468, 25] on icon "Ellipses" at bounding box center [468, 21] width 9 height 9
click at [396, 63] on div "[PERSON_NAME] submission Download" at bounding box center [258, 57] width 372 height 11
click at [430, 59] on p "Download" at bounding box center [431, 57] width 24 height 7
click at [425, 63] on button "Download" at bounding box center [431, 57] width 25 height 11
click at [437, 5] on div "I-9 Form: Employer Review and Verification [PERSON_NAME] completed on [DATE] Cl…" at bounding box center [258, 139] width 516 height 279
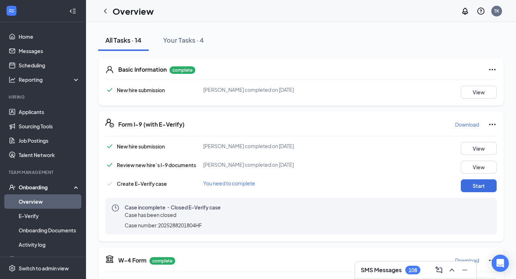
click at [489, 123] on icon "Ellipses" at bounding box center [492, 124] width 9 height 9
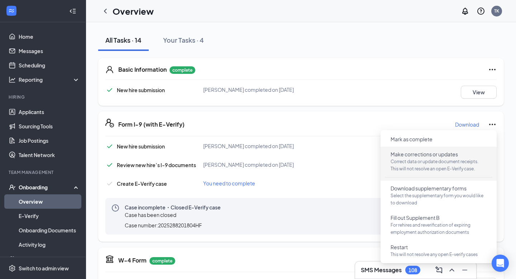
click at [451, 156] on span "Make corrections or updates" at bounding box center [423, 153] width 67 height 7
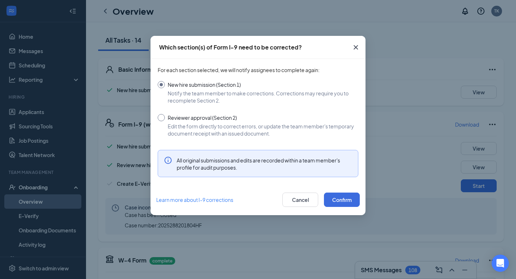
click at [205, 125] on input "Reviewer approval (Section 2) Edit the form directly to correct errors, or upda…" at bounding box center [258, 125] width 200 height 23
radio input "true"
radio input "false"
click at [334, 197] on button "Confirm" at bounding box center [342, 199] width 36 height 14
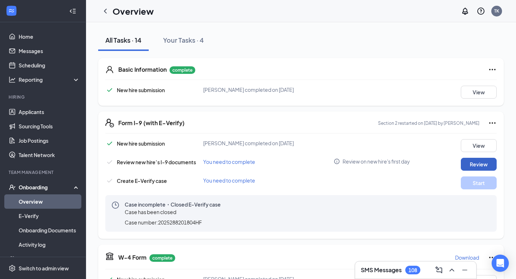
click at [470, 166] on button "Review" at bounding box center [478, 164] width 36 height 13
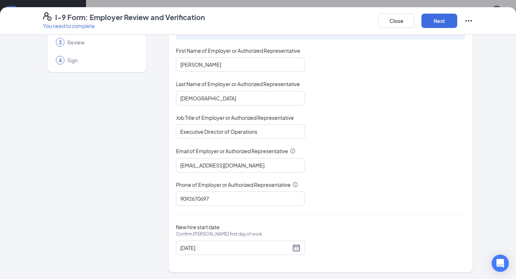
scroll to position [0, 0]
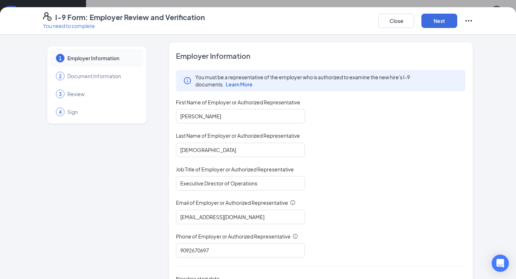
click at [447, 29] on div "Close Next" at bounding box center [425, 20] width 95 height 17
click at [445, 24] on button "Next" at bounding box center [439, 21] width 36 height 14
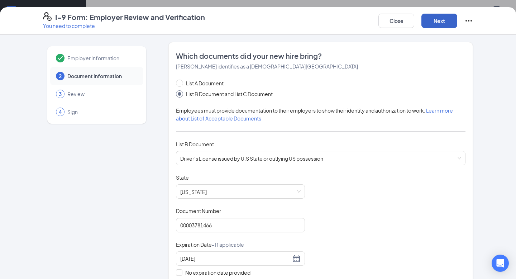
scroll to position [41, 0]
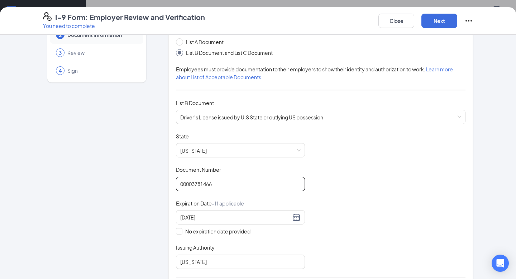
click at [198, 185] on input "00003781466" at bounding box center [240, 183] width 129 height 14
type input "000037581466"
click at [353, 174] on div "Document Title Driver’s License issued by U.S State or outlying US possession S…" at bounding box center [320, 200] width 289 height 136
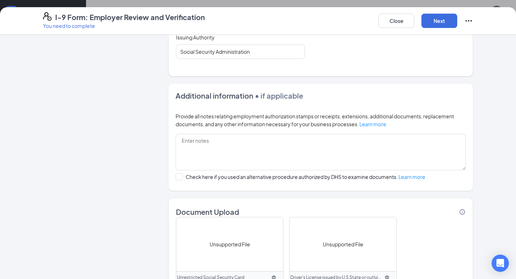
scroll to position [459, 0]
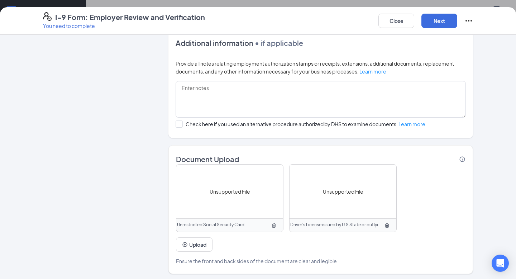
click at [344, 190] on span "Unsupported File" at bounding box center [343, 191] width 40 height 8
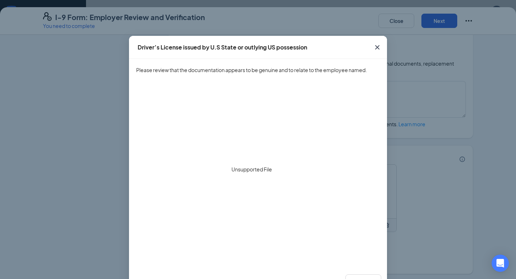
click at [379, 44] on icon "Cross" at bounding box center [377, 47] width 9 height 9
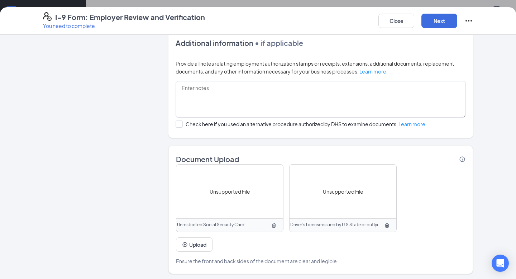
click at [240, 195] on div "Unsupported File" at bounding box center [229, 191] width 107 height 54
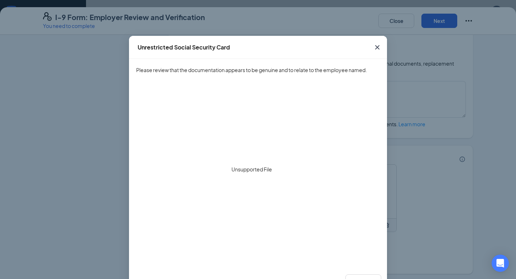
click at [375, 45] on icon "Cross" at bounding box center [377, 47] width 9 height 9
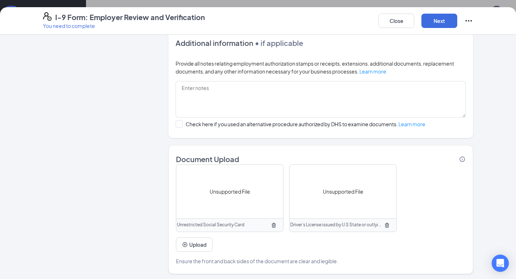
click at [237, 192] on span "Unsupported File" at bounding box center [229, 191] width 40 height 8
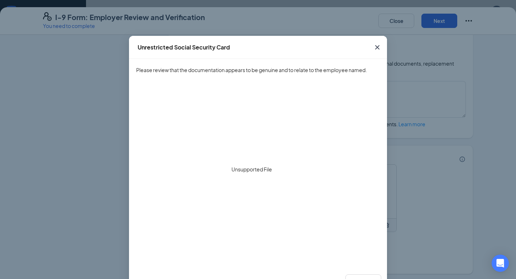
click at [376, 46] on icon "Cross" at bounding box center [377, 47] width 9 height 9
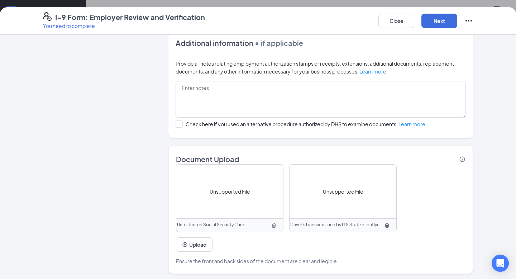
click at [275, 223] on icon "TrashOutline" at bounding box center [273, 224] width 4 height 5
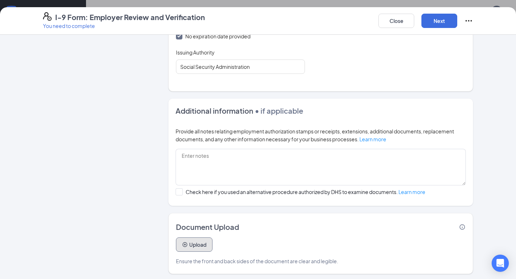
click at [206, 242] on button "Upload" at bounding box center [194, 244] width 37 height 14
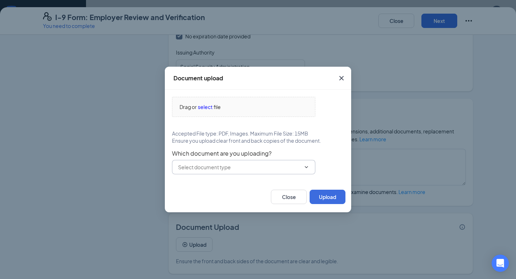
click at [213, 168] on input "text" at bounding box center [239, 167] width 122 height 8
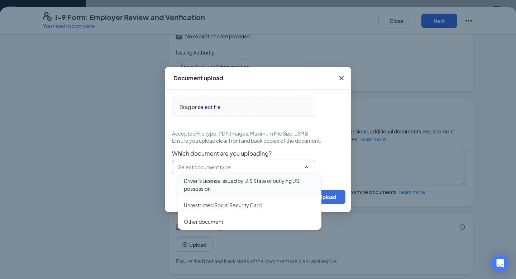
click at [223, 183] on div "Driver’s License issued by U.S State or outlying US possession" at bounding box center [250, 184] width 132 height 16
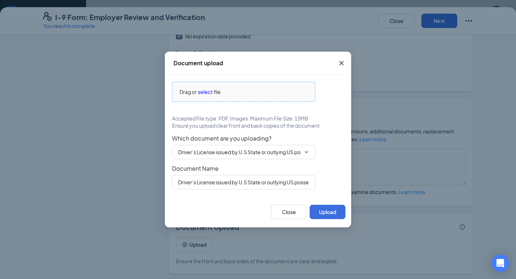
click at [200, 91] on span "select" at bounding box center [205, 92] width 15 height 8
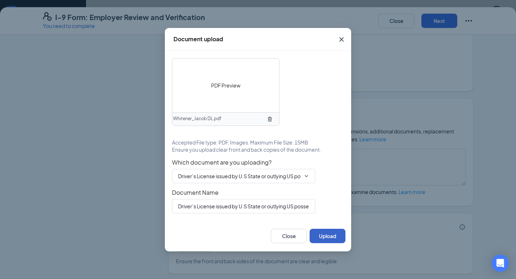
click at [325, 235] on button "Upload" at bounding box center [327, 235] width 36 height 14
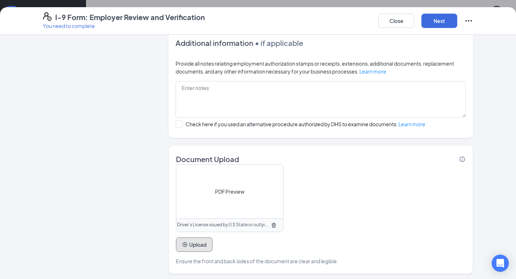
scroll to position [14, 0]
click at [205, 242] on button "Upload" at bounding box center [194, 244] width 37 height 14
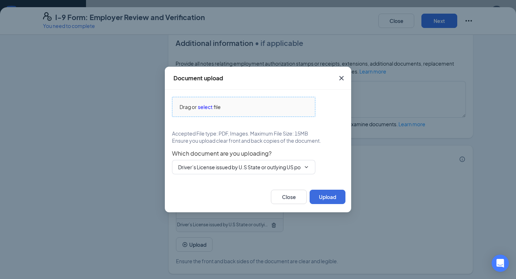
click at [211, 106] on span "select" at bounding box center [205, 107] width 15 height 8
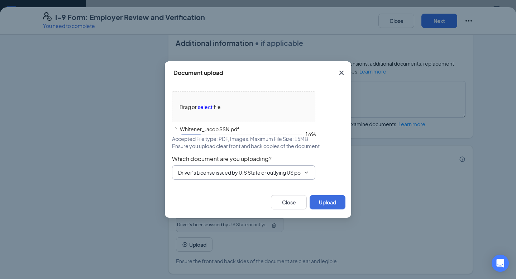
click at [264, 172] on input "Driver’s License issued by U.S State or outlying US possession" at bounding box center [239, 172] width 122 height 8
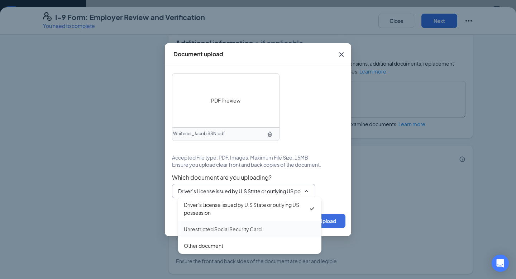
click at [233, 226] on div "Unrestricted Social Security Card" at bounding box center [223, 229] width 78 height 8
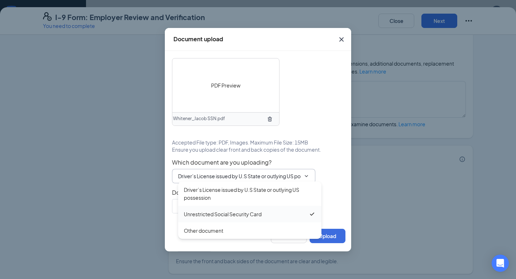
type input "Unrestricted Social Security Card"
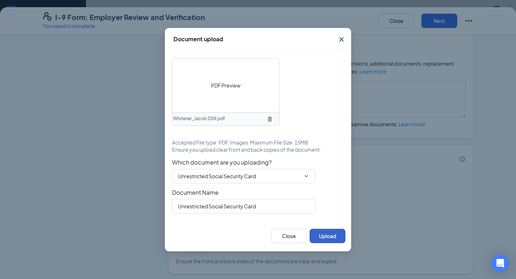
click at [326, 234] on button "Upload" at bounding box center [327, 235] width 36 height 14
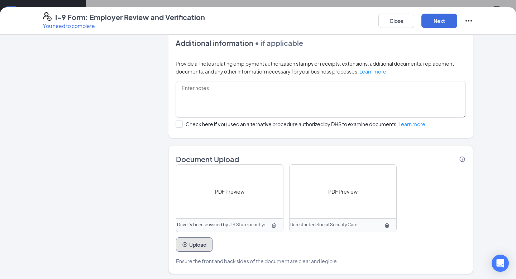
scroll to position [156, 0]
click at [431, 15] on button "Next" at bounding box center [439, 21] width 36 height 14
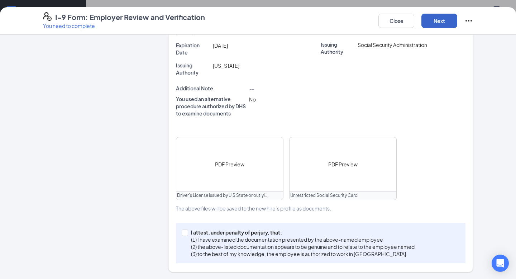
scroll to position [247, 0]
click at [186, 229] on input "I attest, under penalty of [PERSON_NAME], that: (1) I have examined the documen…" at bounding box center [184, 231] width 5 height 5
checkbox input "true"
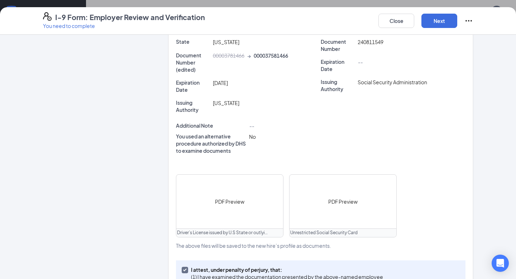
scroll to position [250, 0]
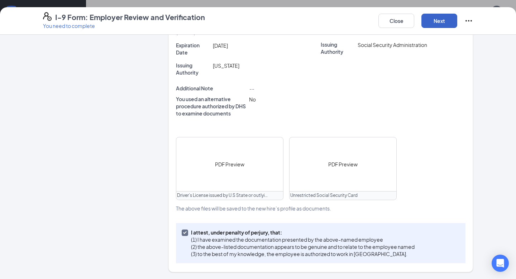
click at [441, 23] on button "Next" at bounding box center [439, 21] width 36 height 14
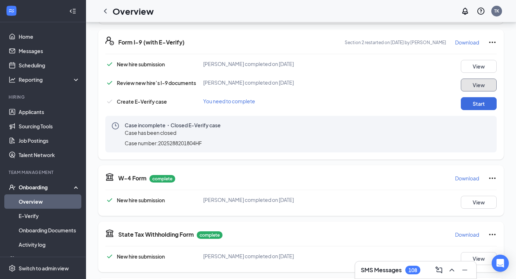
scroll to position [129, 0]
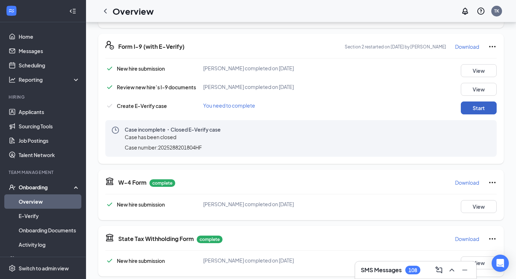
click at [473, 109] on button "Start" at bounding box center [478, 107] width 36 height 13
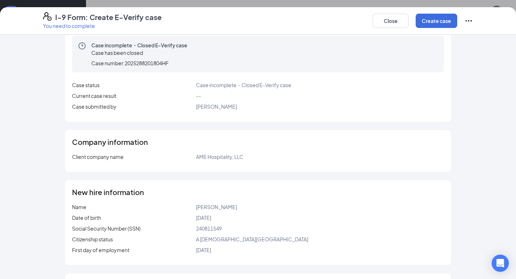
scroll to position [31, 0]
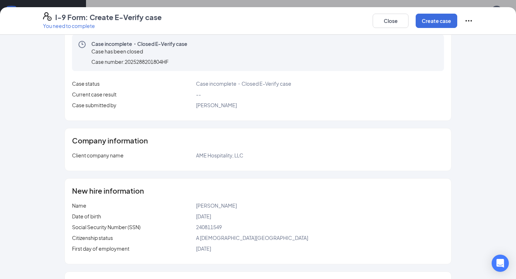
drag, startPoint x: 198, startPoint y: 216, endPoint x: 230, endPoint y: 216, distance: 32.2
click at [230, 216] on div "[DATE]" at bounding box center [320, 216] width 248 height 8
drag, startPoint x: 222, startPoint y: 216, endPoint x: 197, endPoint y: 217, distance: 25.4
click at [197, 217] on span "[DATE]" at bounding box center [203, 216] width 15 height 6
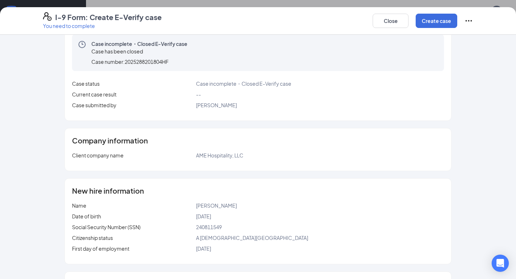
click at [197, 217] on span "[DATE]" at bounding box center [203, 216] width 15 height 6
drag, startPoint x: 191, startPoint y: 217, endPoint x: 250, endPoint y: 217, distance: 59.1
click at [250, 217] on div "Date of birth [DEMOGRAPHIC_DATA]" at bounding box center [258, 216] width 372 height 8
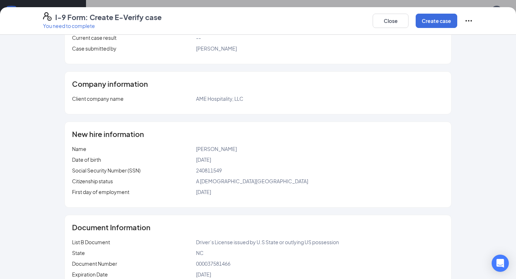
scroll to position [89, 0]
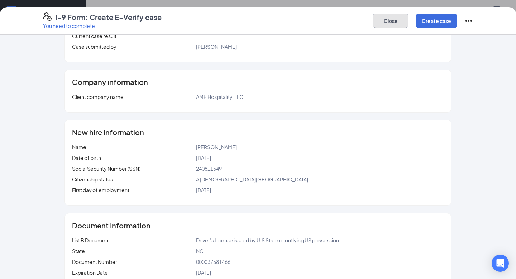
click at [393, 21] on button "Close" at bounding box center [390, 21] width 36 height 14
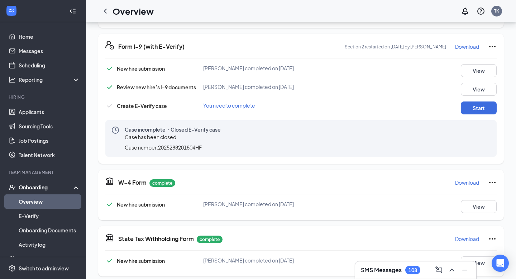
click at [485, 47] on div "Section 2 restarted on [DATE] by [PERSON_NAME] Download" at bounding box center [420, 46] width 152 height 11
click at [492, 46] on icon "Ellipses" at bounding box center [492, 46] width 6 height 1
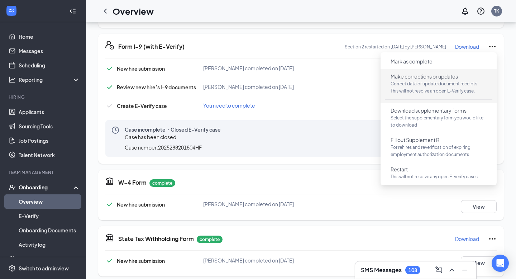
click at [453, 87] on p "Correct data or update document receipts. This will not resolve an open E-Verif…" at bounding box center [438, 87] width 96 height 14
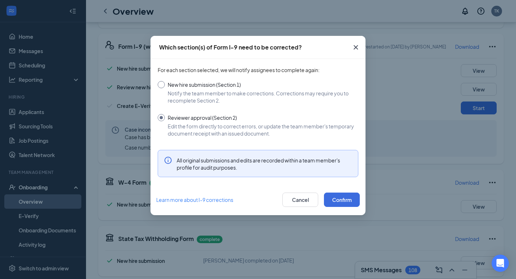
click at [256, 93] on input "New hire submission (Section 1) Notify the team member to make corrections. Cor…" at bounding box center [258, 92] width 200 height 23
radio input "true"
radio input "false"
click at [333, 199] on button "Confirm" at bounding box center [342, 199] width 36 height 14
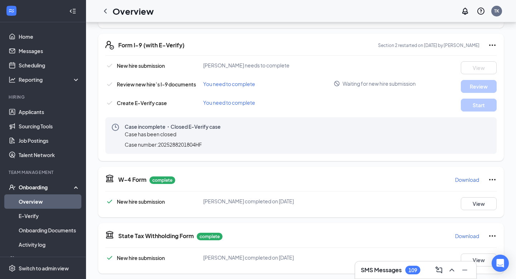
click at [36, 201] on link "Overview" at bounding box center [49, 201] width 61 height 14
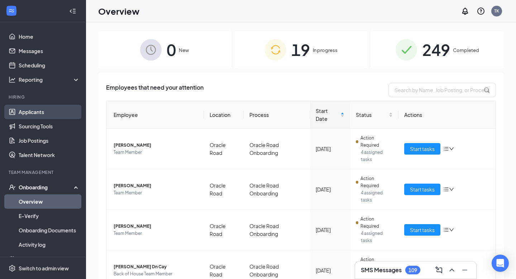
click at [44, 111] on link "Applicants" at bounding box center [49, 112] width 61 height 14
